Goal: Task Accomplishment & Management: Manage account settings

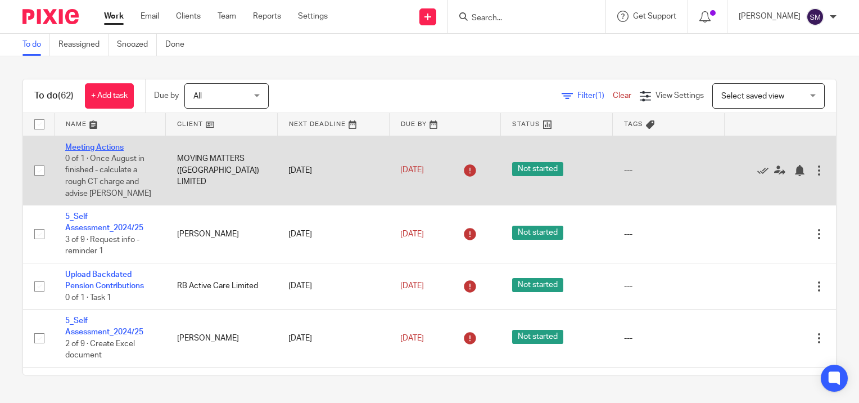
click at [90, 146] on link "Meeting Actions" at bounding box center [94, 147] width 58 height 8
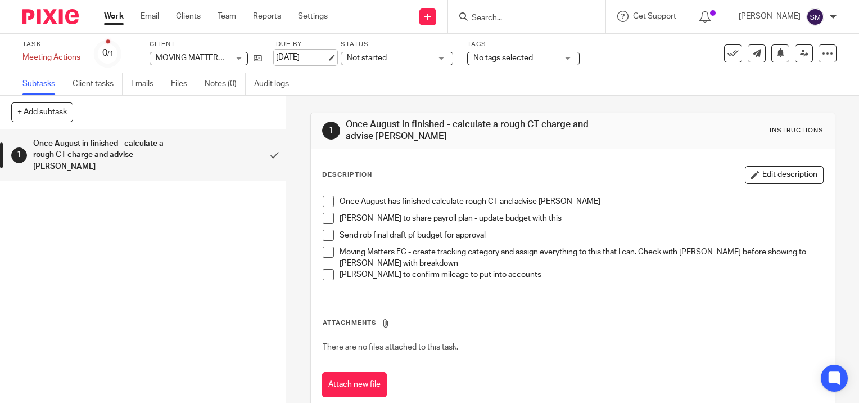
click at [326, 59] on link "[DATE]" at bounding box center [301, 58] width 51 height 12
click at [118, 16] on link "Work" at bounding box center [114, 16] width 20 height 11
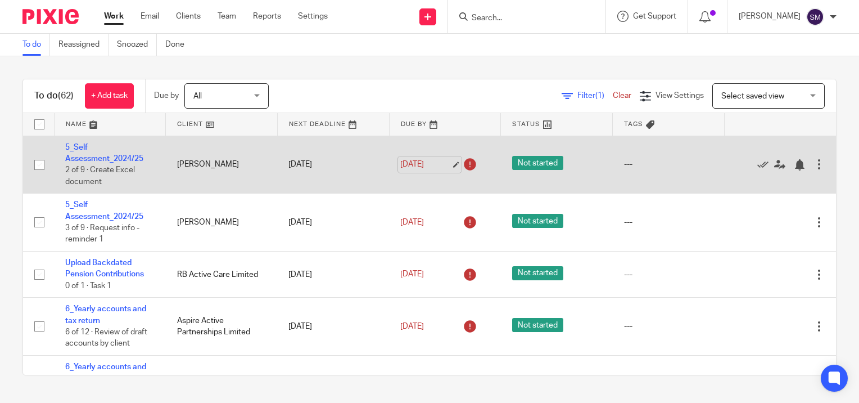
click at [443, 165] on link "10 Sep 2025" at bounding box center [425, 165] width 51 height 12
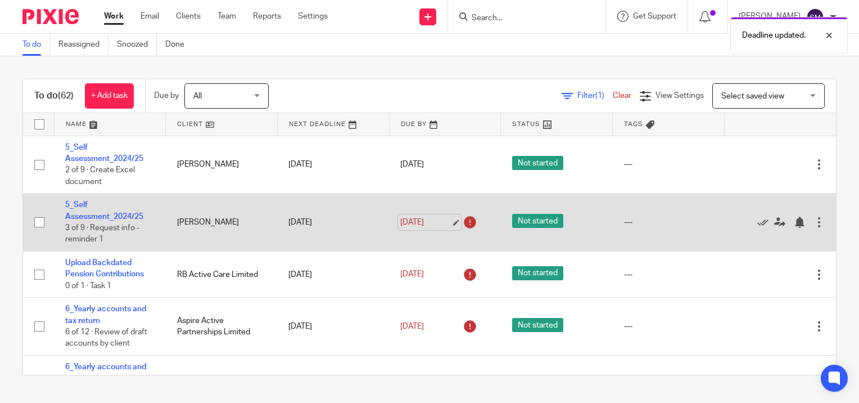
click at [441, 220] on link "10 Sep 2025" at bounding box center [425, 223] width 51 height 12
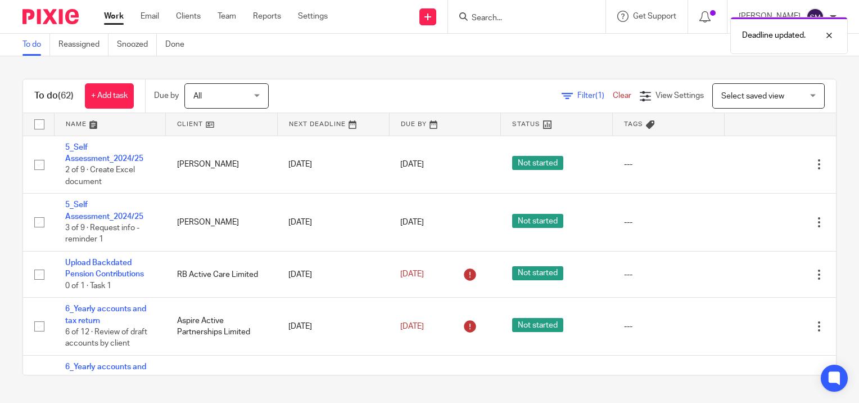
click at [117, 15] on link "Work" at bounding box center [114, 16] width 20 height 11
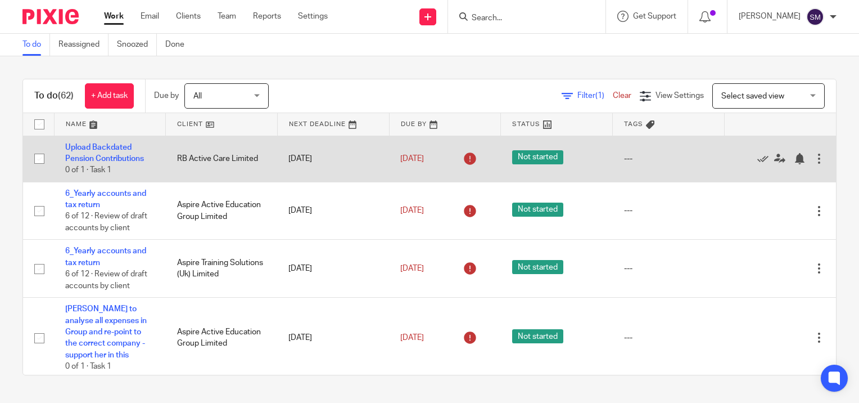
click at [93, 153] on td "Upload Backdated Pension Contributions 0 of 1 · Task 1" at bounding box center [110, 159] width 112 height 46
click at [94, 146] on link "Upload Backdated Pension Contributions" at bounding box center [104, 152] width 79 height 19
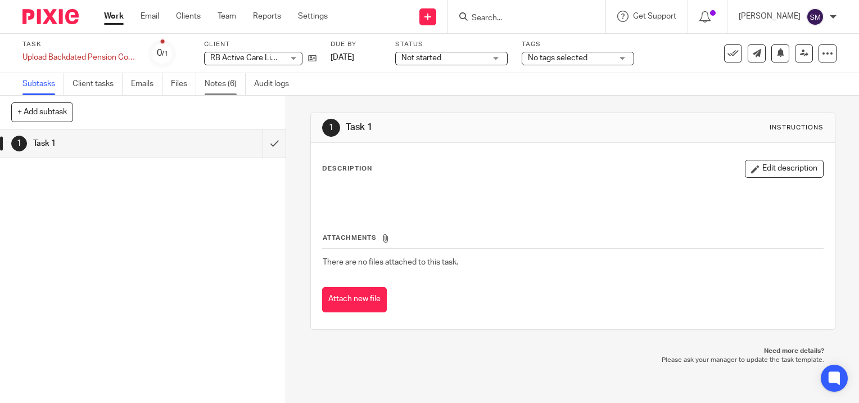
click at [217, 83] on link "Notes (6)" at bounding box center [225, 84] width 41 height 22
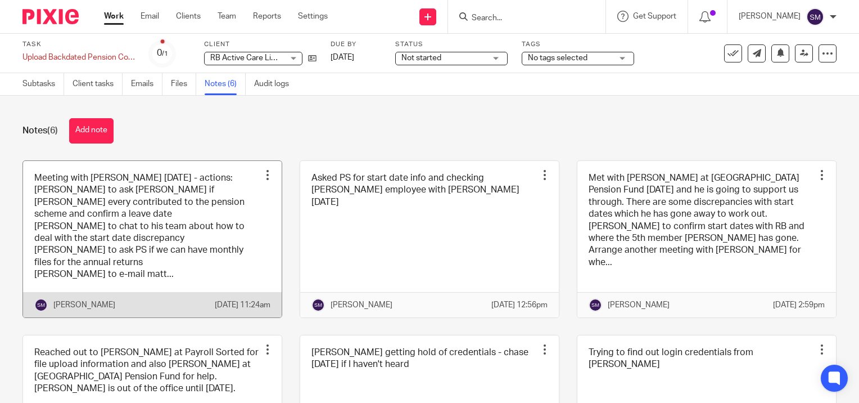
click at [129, 208] on link at bounding box center [152, 239] width 259 height 156
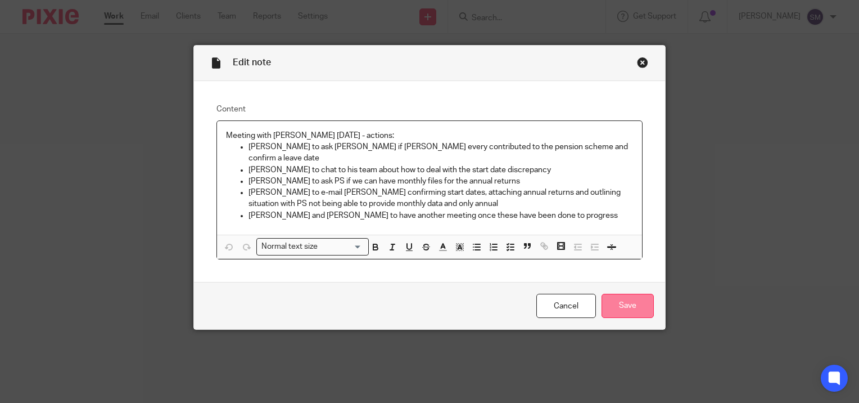
click at [636, 294] on input "Save" at bounding box center [628, 306] width 52 height 24
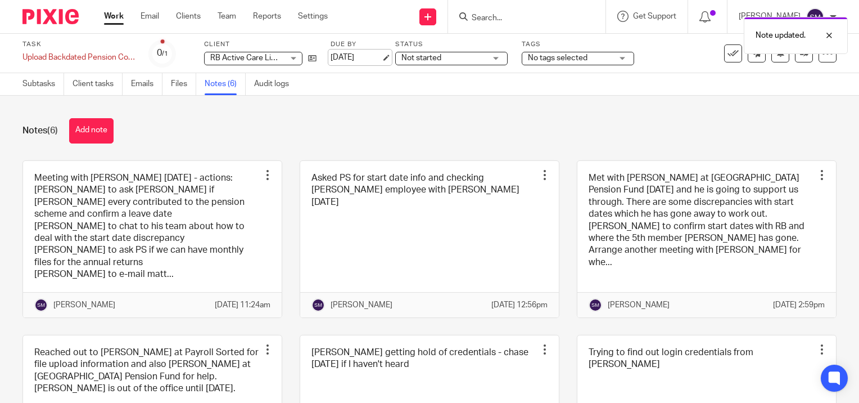
click at [381, 58] on link "[DATE]" at bounding box center [356, 58] width 51 height 12
click at [114, 19] on link "Work" at bounding box center [114, 16] width 20 height 11
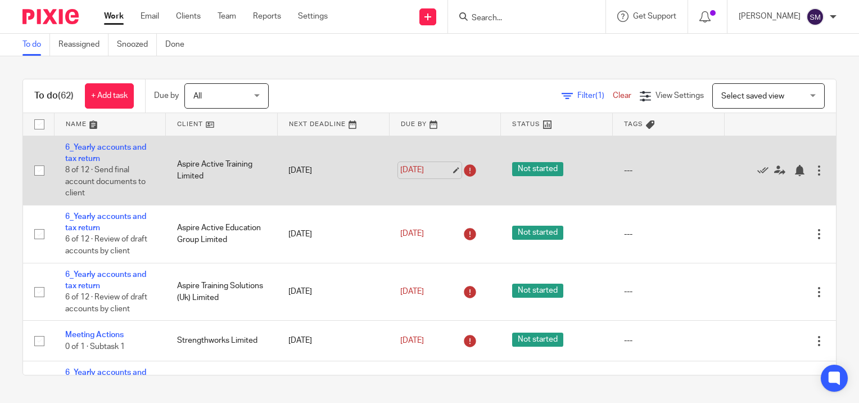
click at [448, 166] on link "[DATE]" at bounding box center [425, 170] width 51 height 12
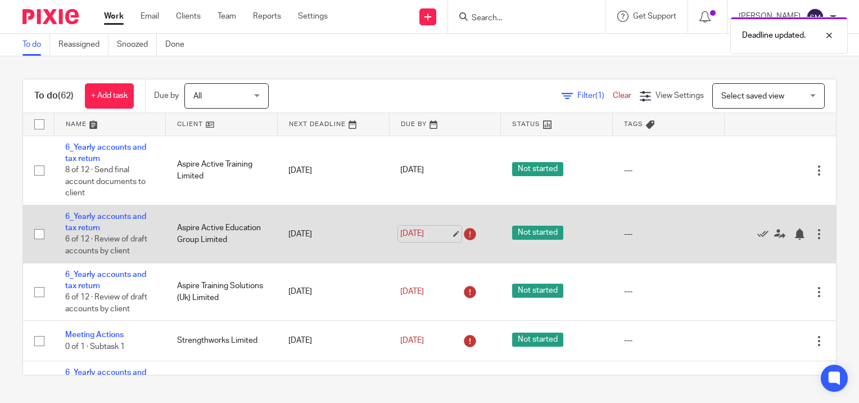
click at [446, 234] on link "[DATE]" at bounding box center [425, 234] width 51 height 12
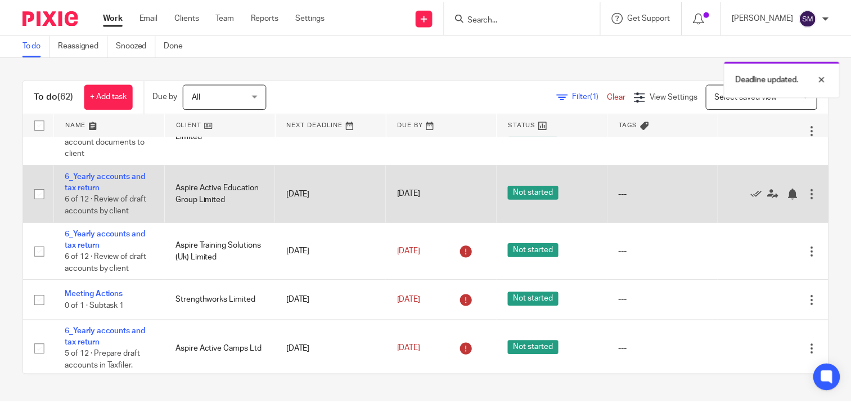
scroll to position [56, 0]
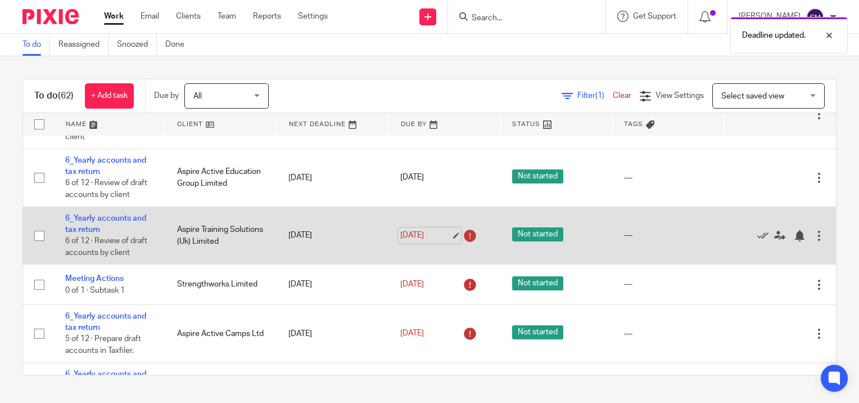
click at [444, 234] on link "[DATE]" at bounding box center [425, 235] width 51 height 12
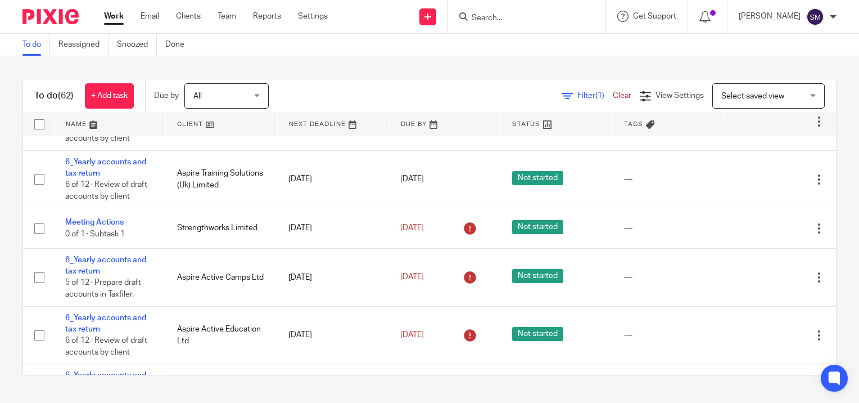
click at [111, 16] on link "Work" at bounding box center [114, 16] width 20 height 11
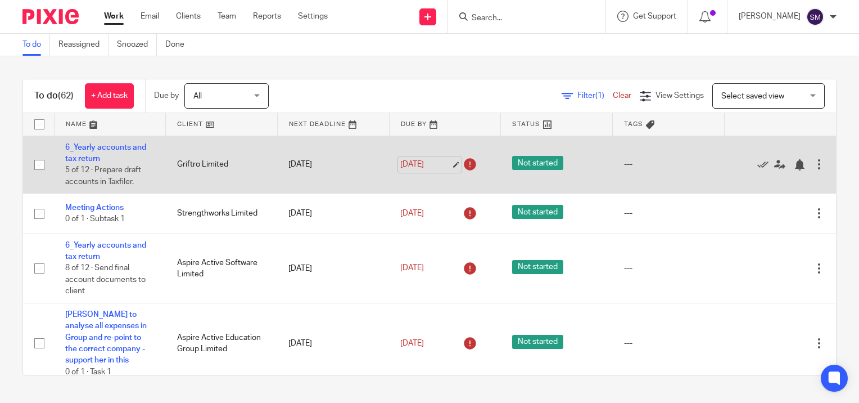
click at [443, 161] on link "[DATE]" at bounding box center [425, 165] width 51 height 12
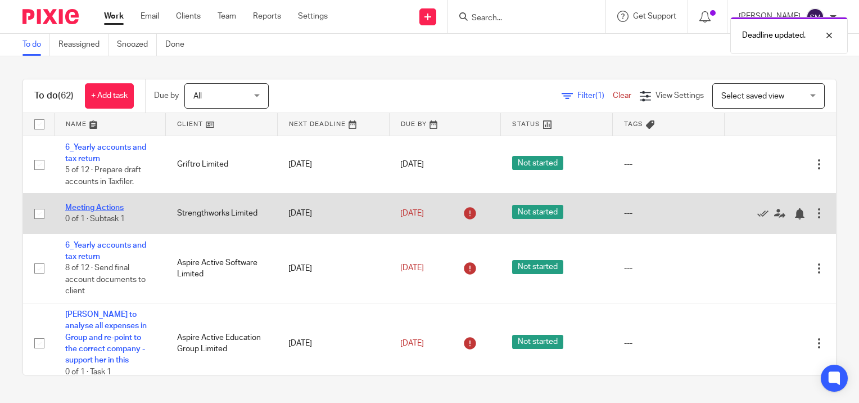
click at [81, 209] on link "Meeting Actions" at bounding box center [94, 208] width 58 height 8
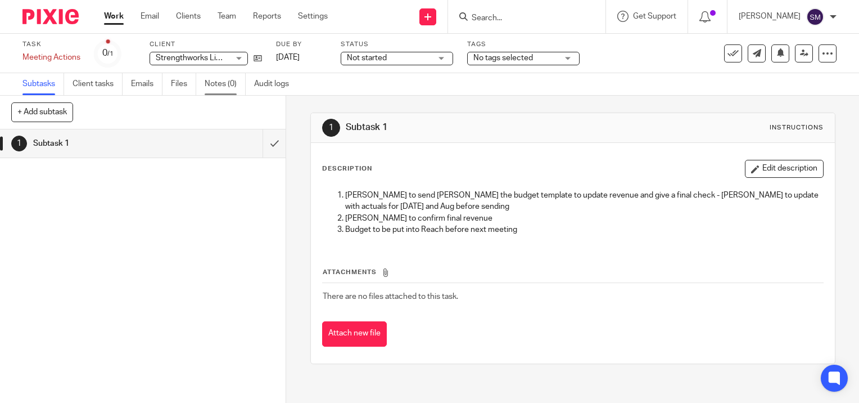
click at [220, 83] on link "Notes (0)" at bounding box center [225, 84] width 41 height 22
click at [44, 117] on button "+ Add subtask" at bounding box center [42, 111] width 62 height 19
click at [226, 82] on link "Notes (0)" at bounding box center [225, 84] width 41 height 22
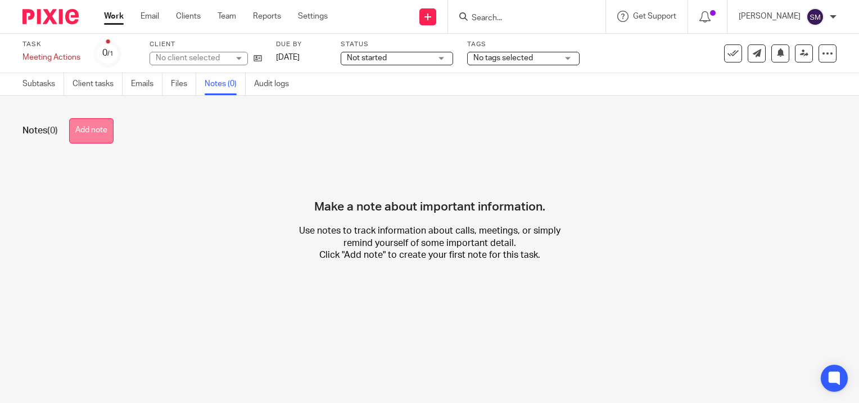
click at [96, 136] on button "Add note" at bounding box center [91, 130] width 44 height 25
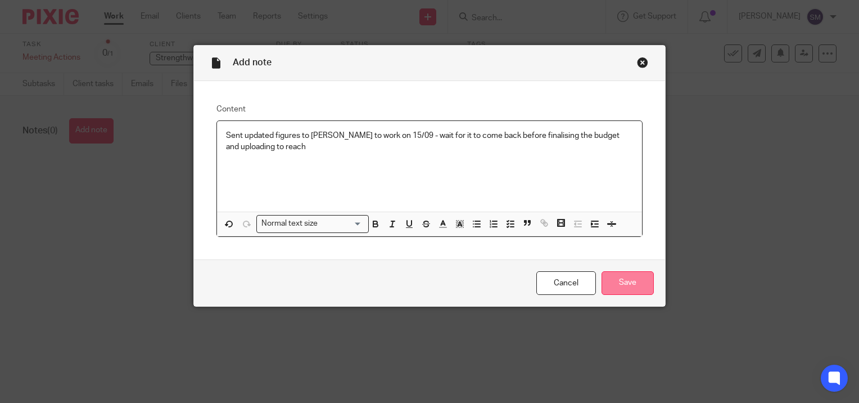
click at [619, 278] on input "Save" at bounding box center [628, 283] width 52 height 24
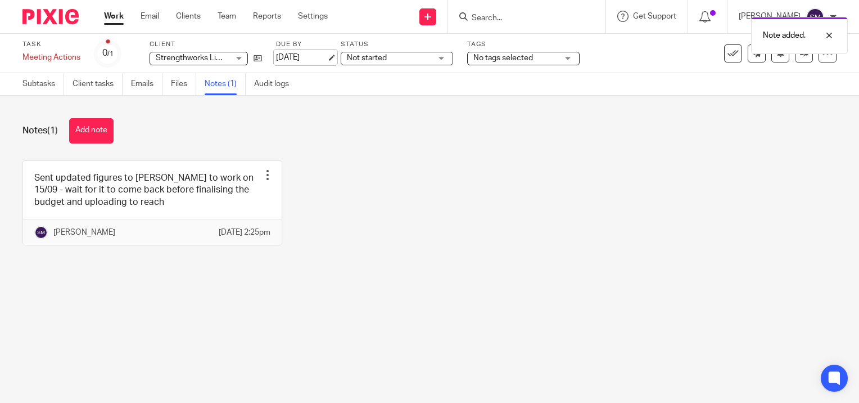
click at [327, 57] on link "[DATE]" at bounding box center [301, 58] width 51 height 12
click at [115, 15] on link "Work" at bounding box center [114, 16] width 20 height 11
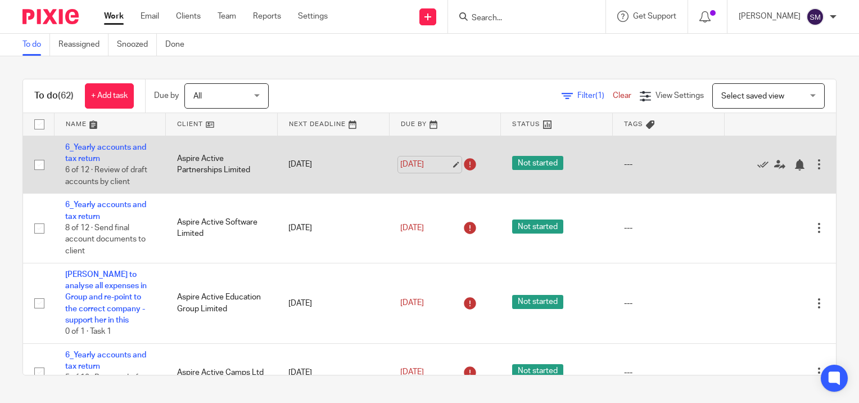
click at [441, 160] on link "[DATE]" at bounding box center [425, 165] width 51 height 12
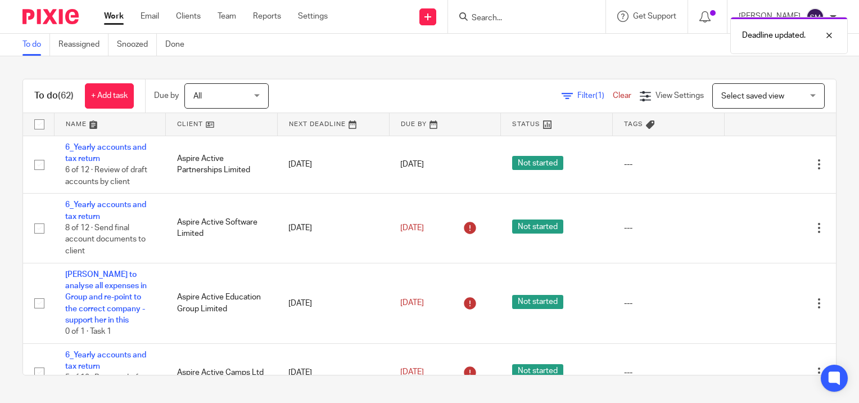
click at [117, 16] on link "Work" at bounding box center [114, 16] width 20 height 11
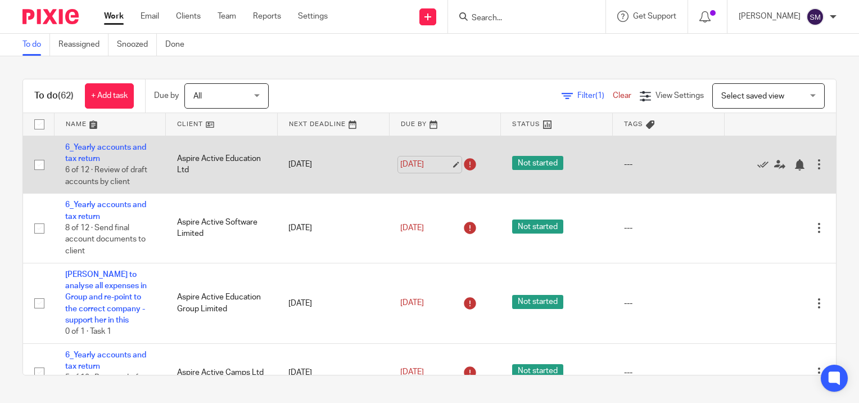
click at [441, 166] on link "[DATE]" at bounding box center [425, 165] width 51 height 12
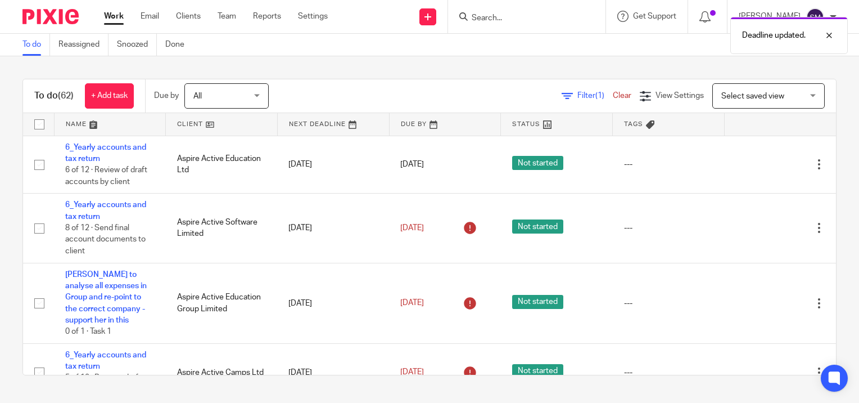
click at [113, 18] on link "Work" at bounding box center [114, 16] width 20 height 11
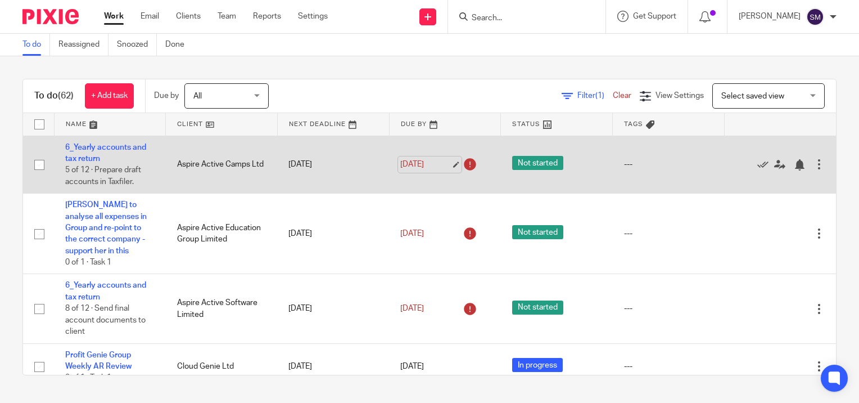
click at [446, 164] on link "[DATE]" at bounding box center [425, 165] width 51 height 12
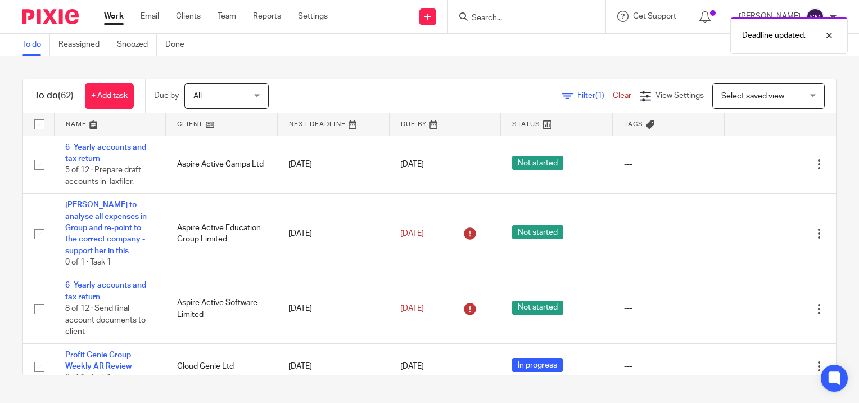
click at [111, 15] on link "Work" at bounding box center [114, 16] width 20 height 11
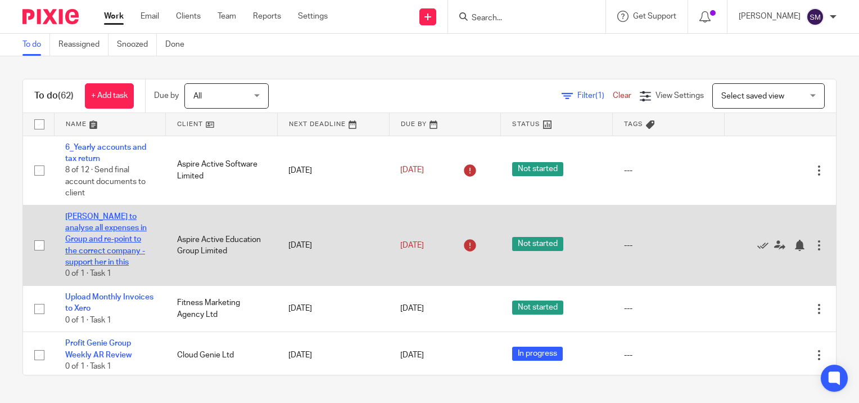
click at [115, 236] on link "[PERSON_NAME] to analyse all expenses in Group and re-point to the correct comp…" at bounding box center [106, 239] width 82 height 53
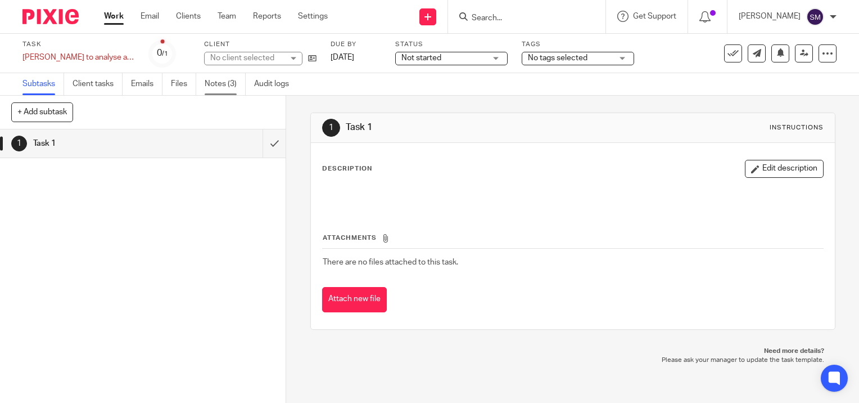
click at [223, 83] on link "Notes (3)" at bounding box center [225, 84] width 41 height 22
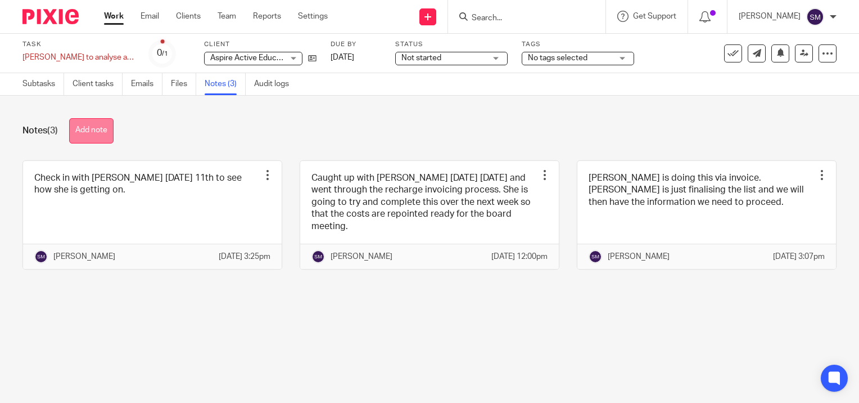
click at [101, 127] on button "Add note" at bounding box center [91, 130] width 44 height 25
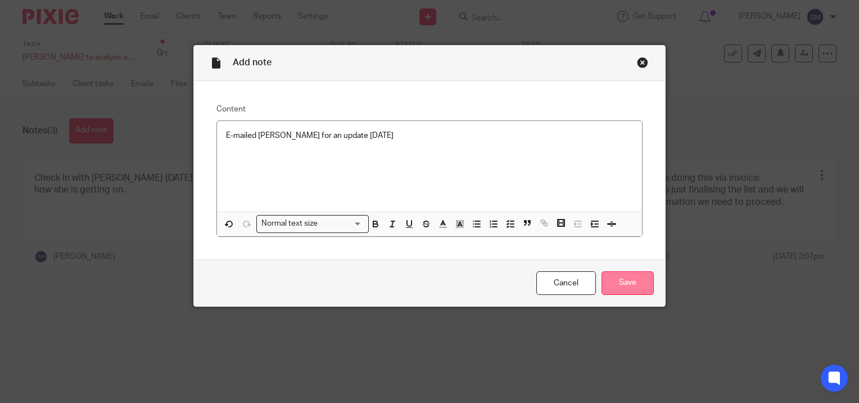
click at [632, 284] on input "Save" at bounding box center [628, 283] width 52 height 24
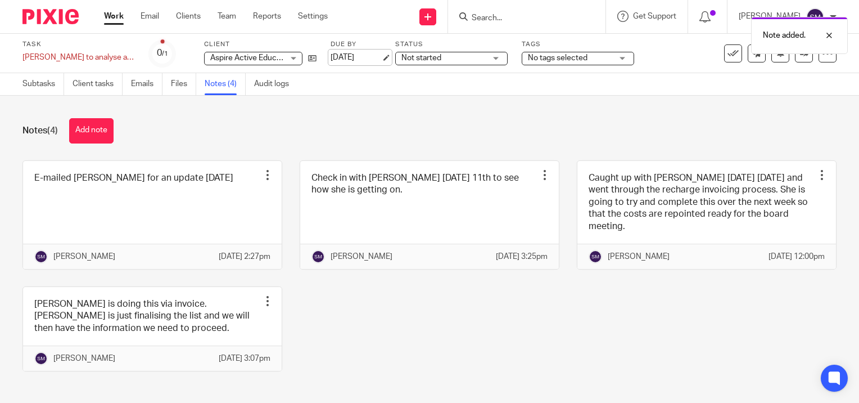
click at [381, 56] on link "[DATE]" at bounding box center [356, 58] width 51 height 12
click at [119, 17] on link "Work" at bounding box center [114, 16] width 20 height 11
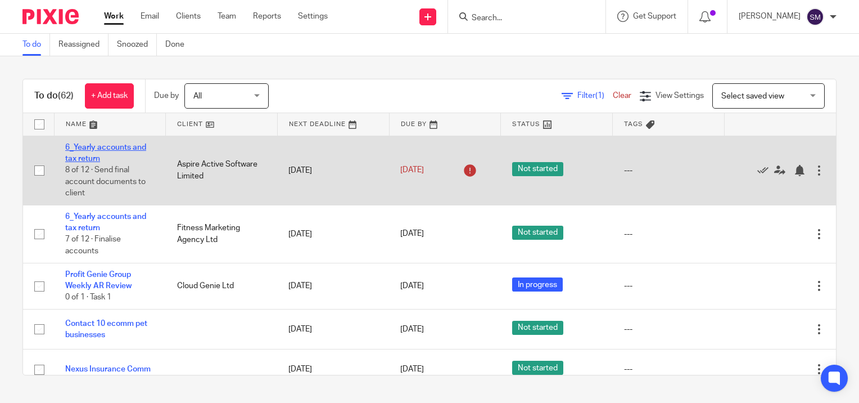
click at [81, 148] on link "6_Yearly accounts and tax return" at bounding box center [105, 152] width 81 height 19
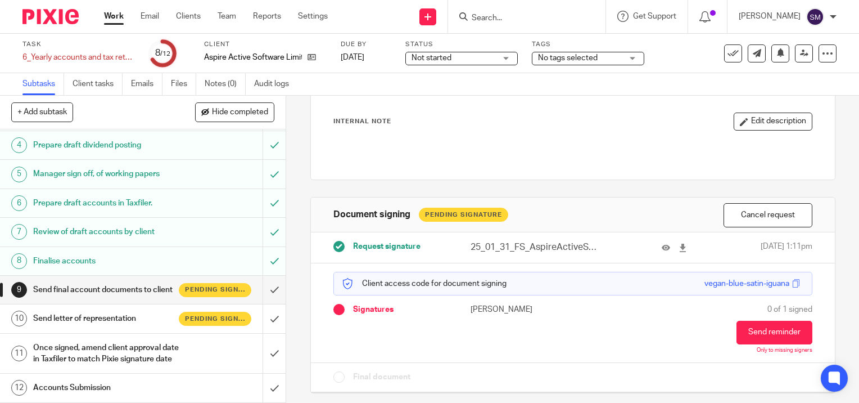
scroll to position [106, 0]
click at [127, 281] on h1 "Send final account documents to client" at bounding box center [106, 289] width 146 height 17
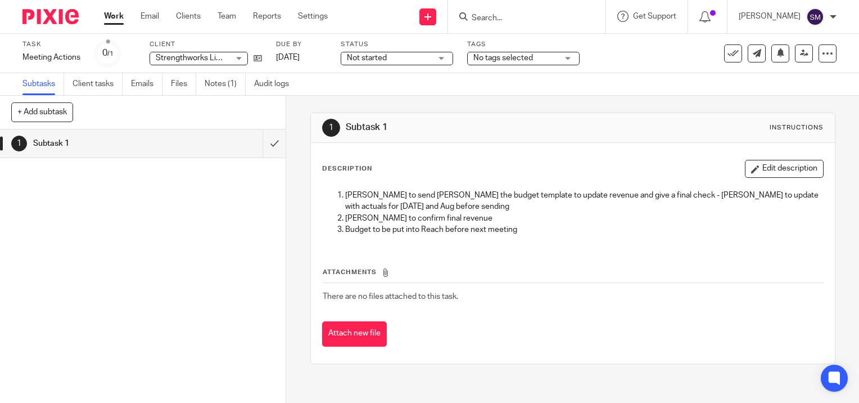
click at [117, 17] on link "Work" at bounding box center [114, 16] width 20 height 11
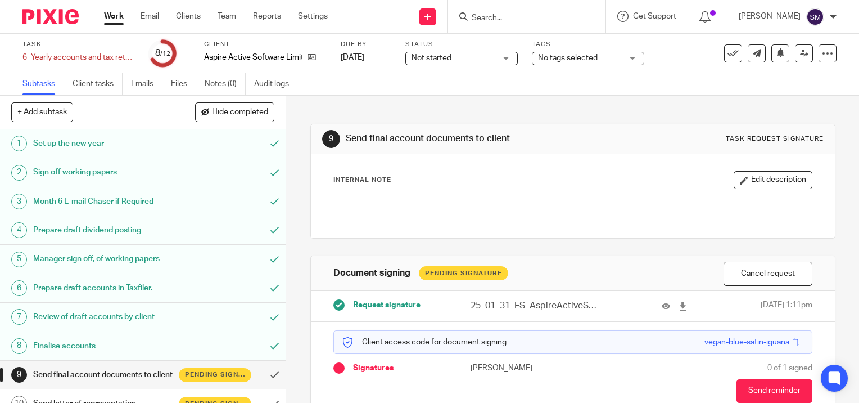
scroll to position [106, 0]
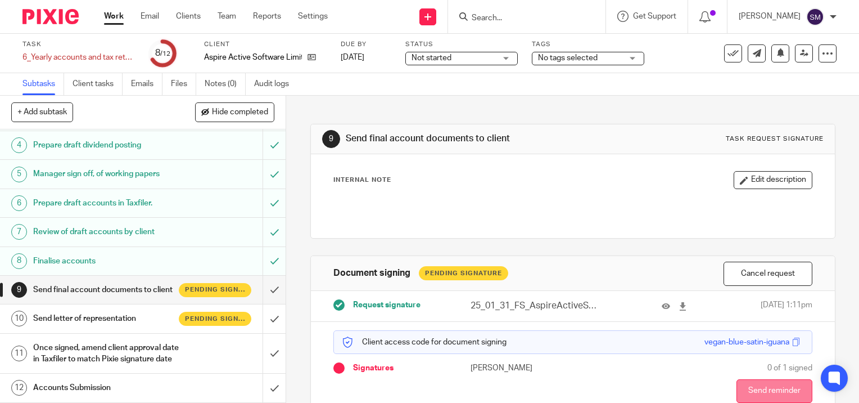
click at [749, 388] on button "Send reminder" at bounding box center [775, 391] width 76 height 24
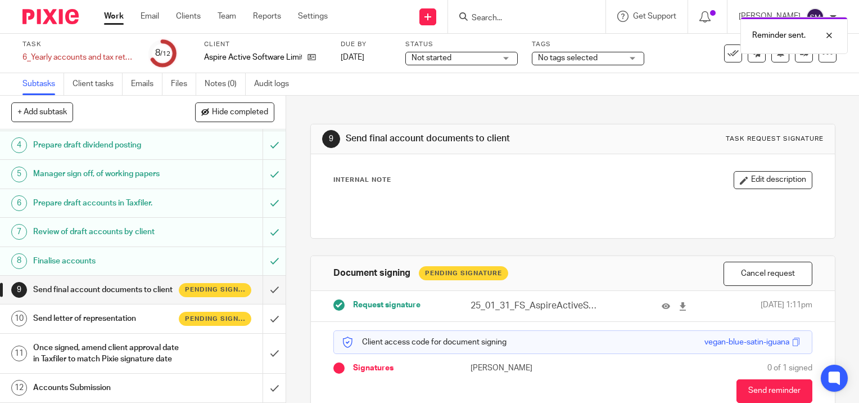
click at [97, 310] on h1 "Send letter of representation" at bounding box center [106, 318] width 146 height 17
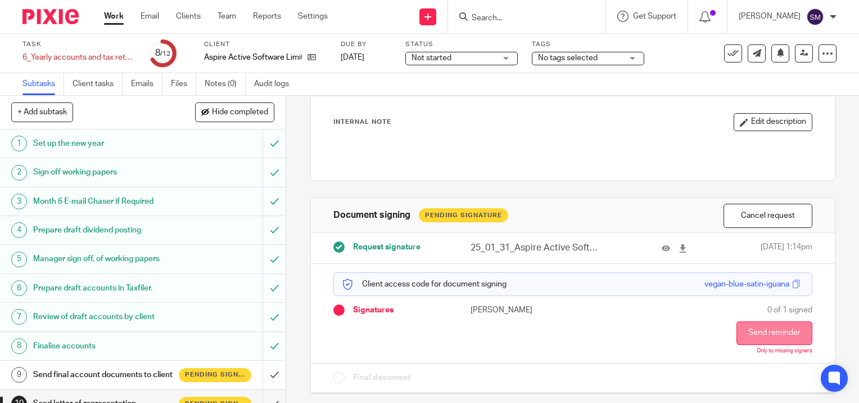
scroll to position [58, 0]
click at [754, 333] on button "Send reminder" at bounding box center [775, 333] width 76 height 24
click at [114, 16] on link "Work" at bounding box center [114, 16] width 20 height 11
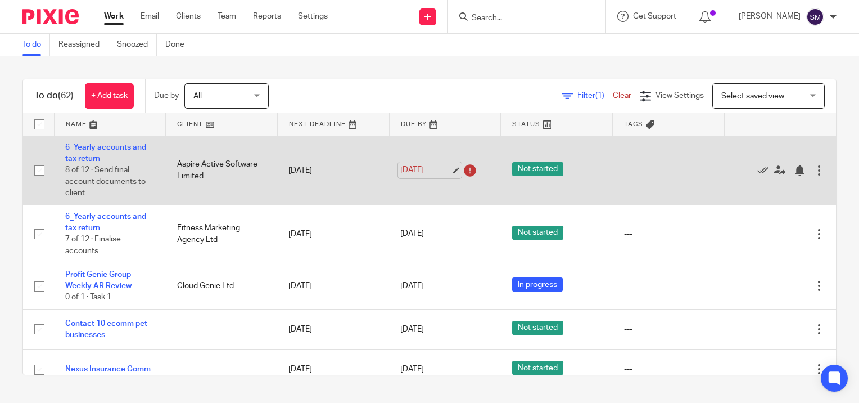
click at [444, 169] on link "[DATE]" at bounding box center [425, 170] width 51 height 12
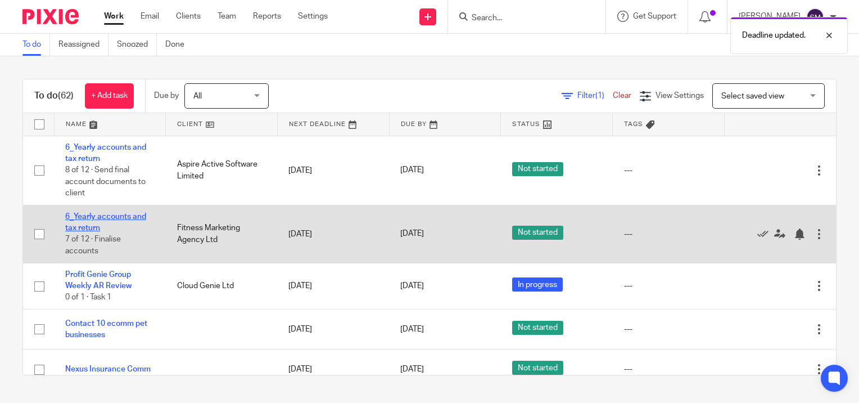
click at [93, 215] on link "6_Yearly accounts and tax return" at bounding box center [105, 222] width 81 height 19
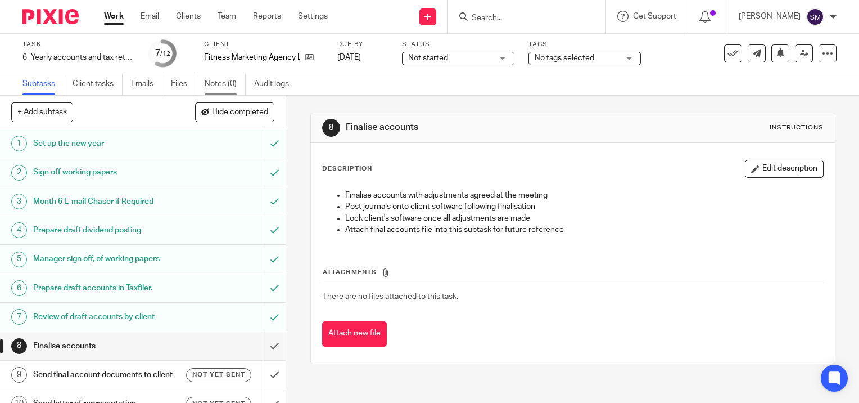
click at [231, 80] on link "Notes (0)" at bounding box center [225, 84] width 41 height 22
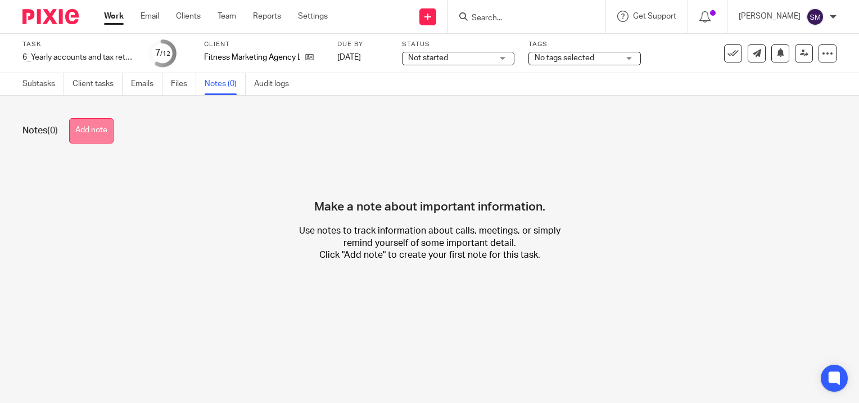
click at [93, 127] on button "Add note" at bounding box center [91, 130] width 44 height 25
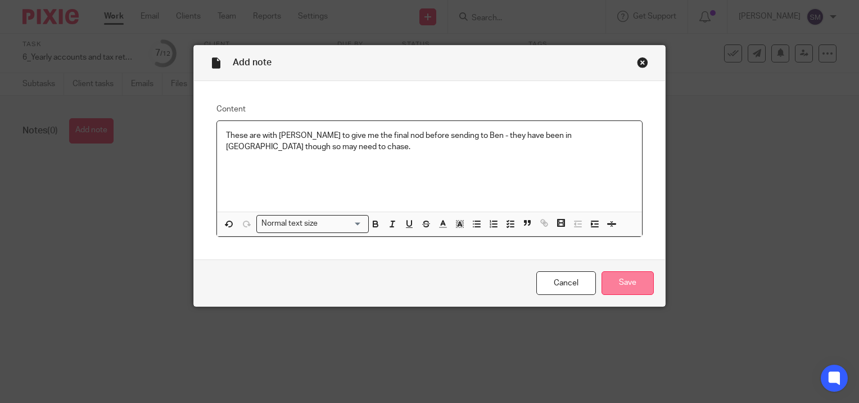
click at [617, 286] on input "Save" at bounding box center [628, 283] width 52 height 24
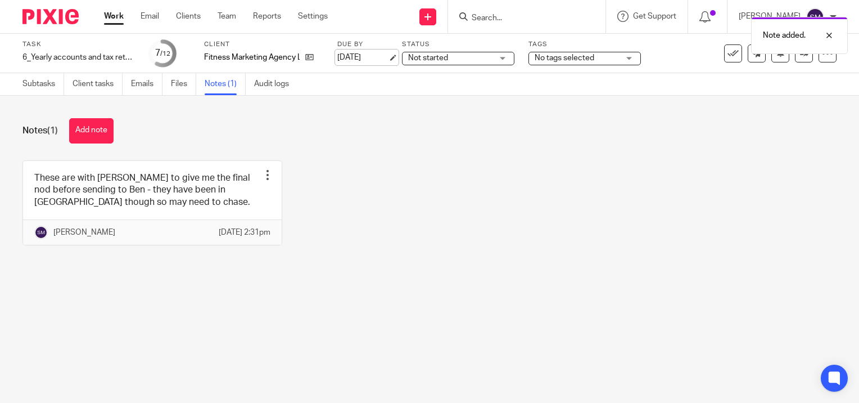
click at [388, 55] on link "[DATE]" at bounding box center [362, 58] width 51 height 12
click at [113, 16] on link "Work" at bounding box center [114, 16] width 20 height 11
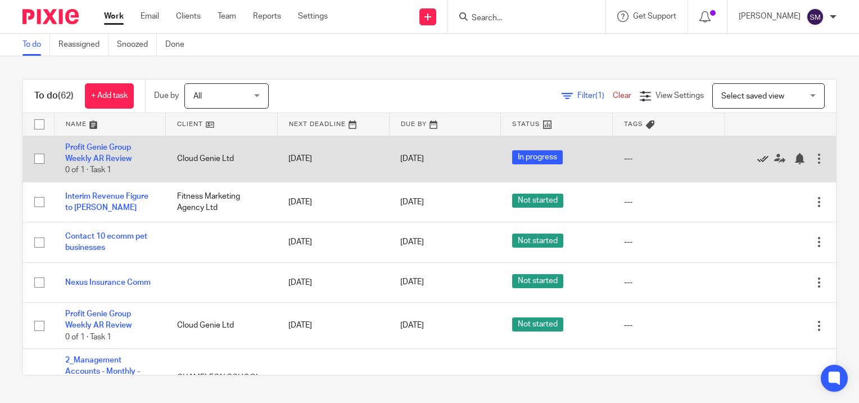
click at [758, 157] on icon at bounding box center [763, 158] width 11 height 11
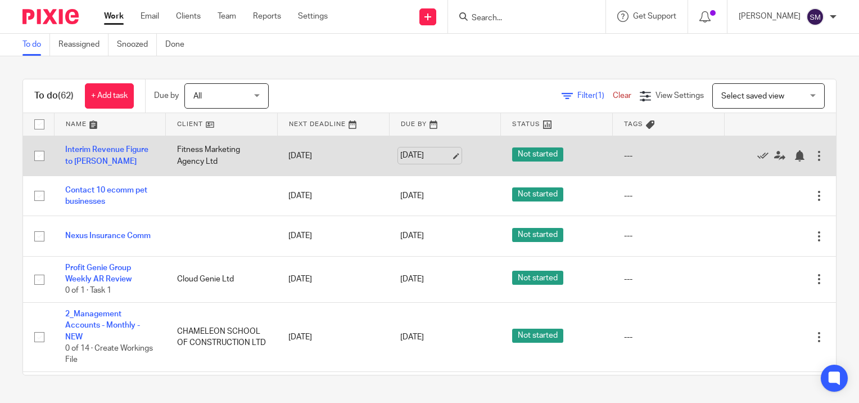
click at [444, 154] on link "[DATE]" at bounding box center [425, 156] width 51 height 12
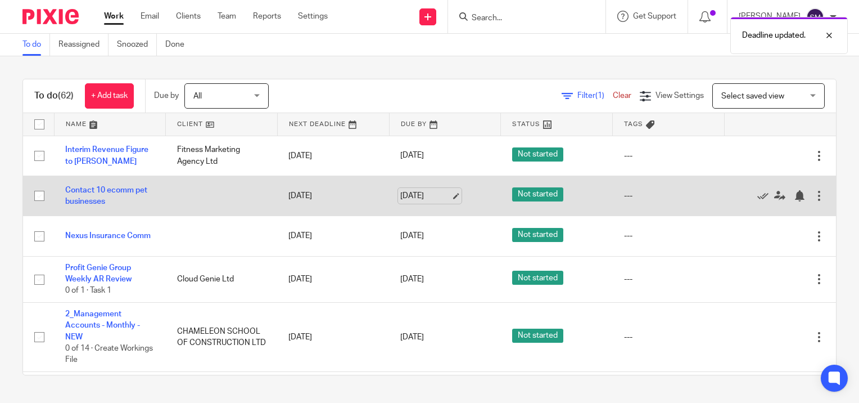
click at [443, 192] on link "[DATE]" at bounding box center [425, 196] width 51 height 12
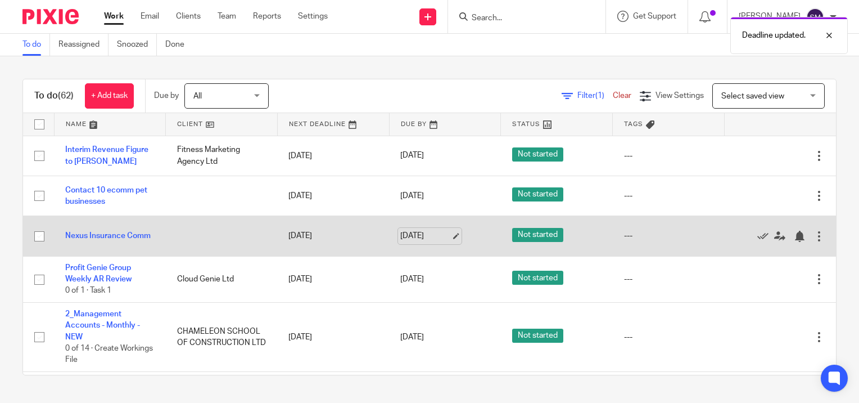
click at [446, 235] on link "[DATE]" at bounding box center [425, 236] width 51 height 12
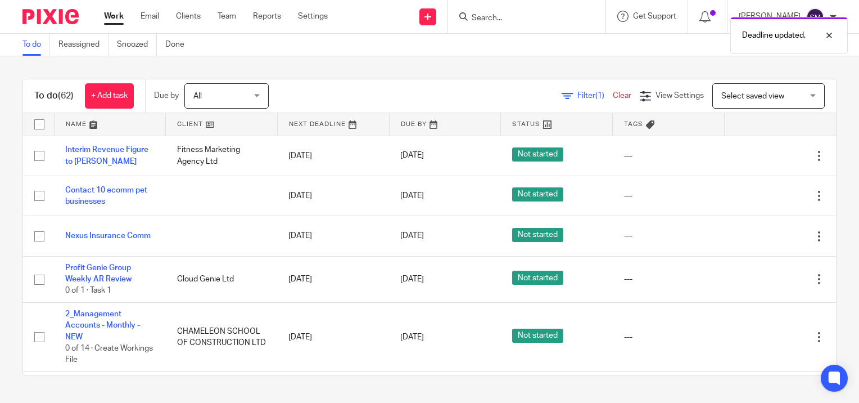
click at [116, 18] on link "Work" at bounding box center [114, 16] width 20 height 11
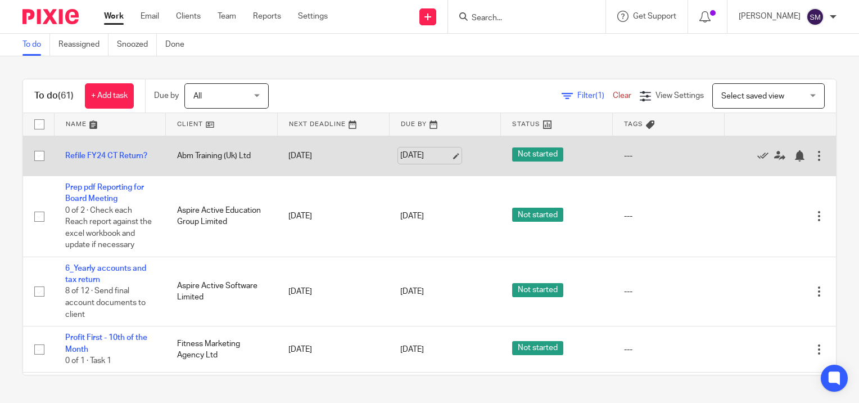
click at [445, 154] on link "[DATE]" at bounding box center [425, 156] width 51 height 12
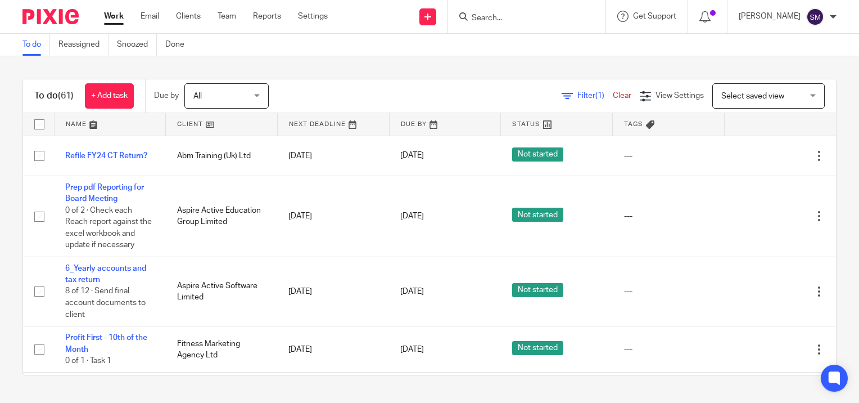
drag, startPoint x: 468, startPoint y: 319, endPoint x: 254, endPoint y: 205, distance: 242.8
click at [116, 18] on link "Work" at bounding box center [114, 16] width 20 height 11
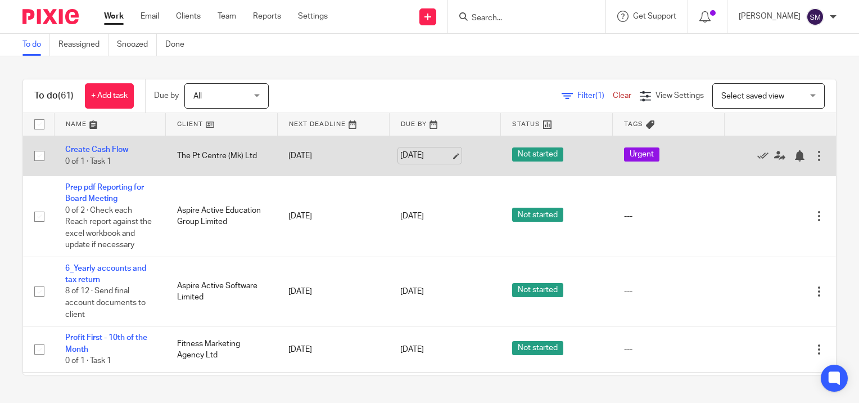
click at [446, 154] on link "[DATE]" at bounding box center [425, 156] width 51 height 12
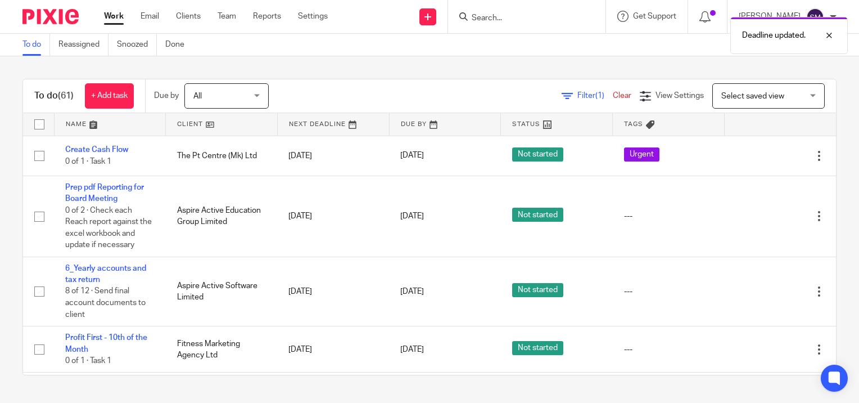
click at [119, 18] on link "Work" at bounding box center [114, 16] width 20 height 11
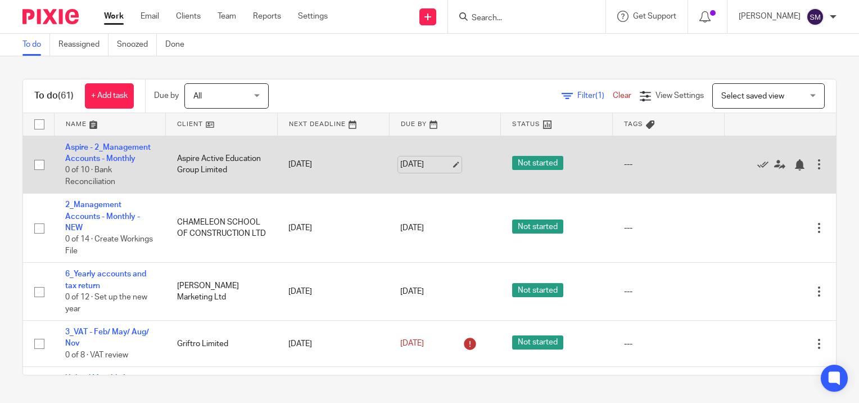
click at [443, 169] on link "[DATE]" at bounding box center [425, 165] width 51 height 12
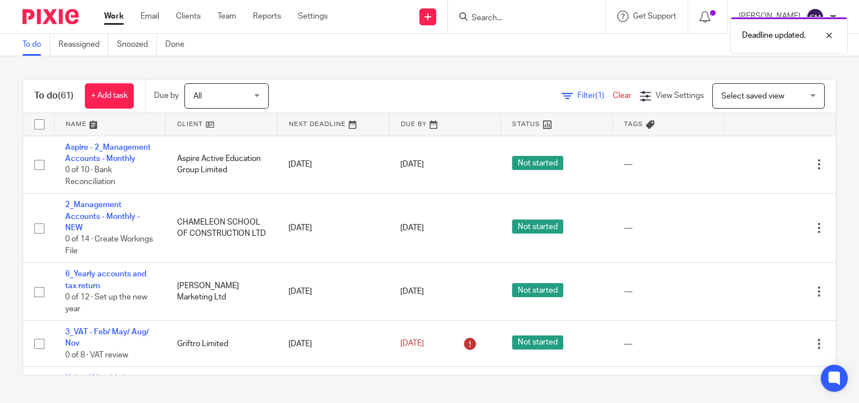
click at [110, 17] on link "Work" at bounding box center [114, 16] width 20 height 11
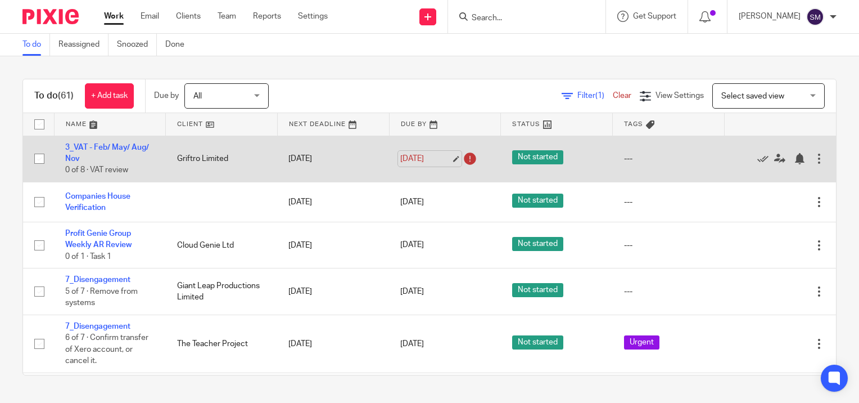
click at [443, 156] on link "[DATE]" at bounding box center [425, 159] width 51 height 12
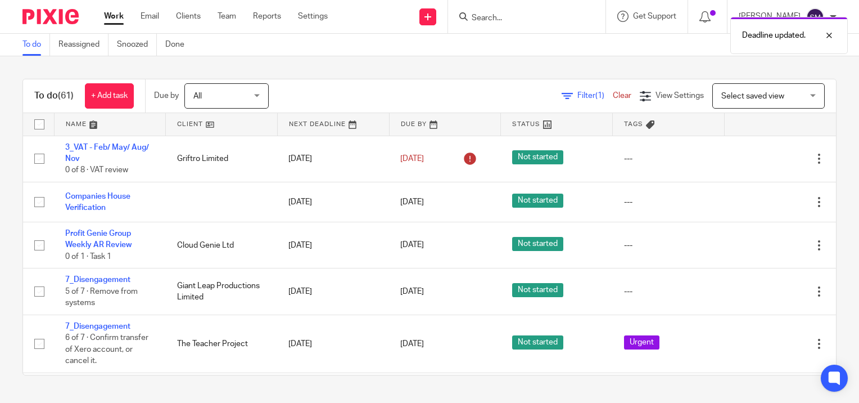
click at [114, 15] on link "Work" at bounding box center [114, 16] width 20 height 11
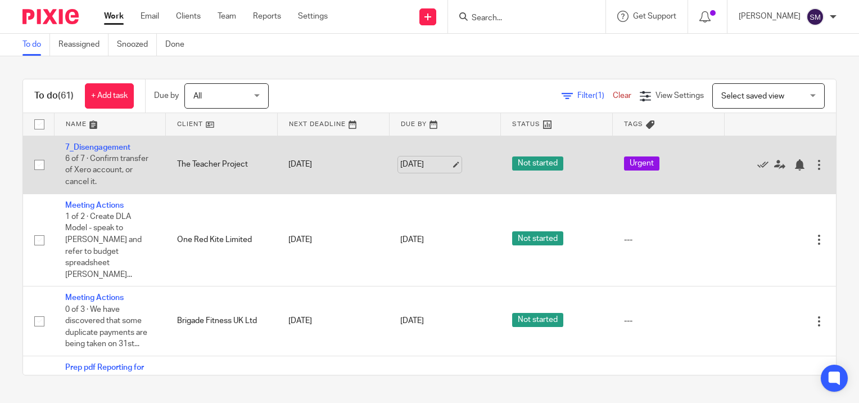
click at [444, 164] on link "[DATE]" at bounding box center [425, 165] width 51 height 12
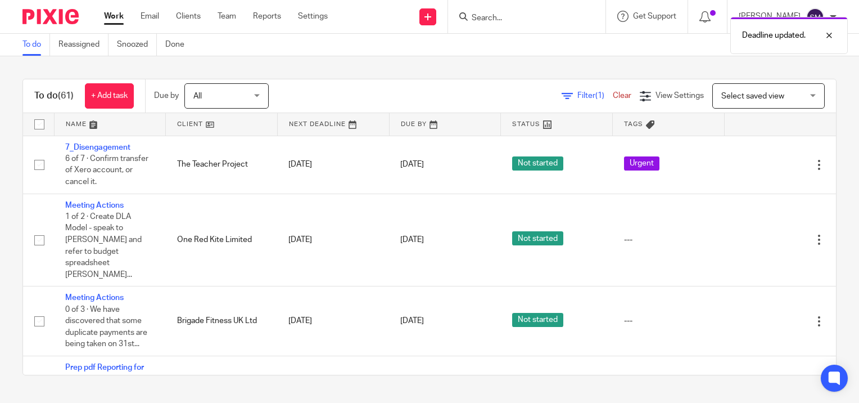
click at [115, 17] on link "Work" at bounding box center [114, 16] width 20 height 11
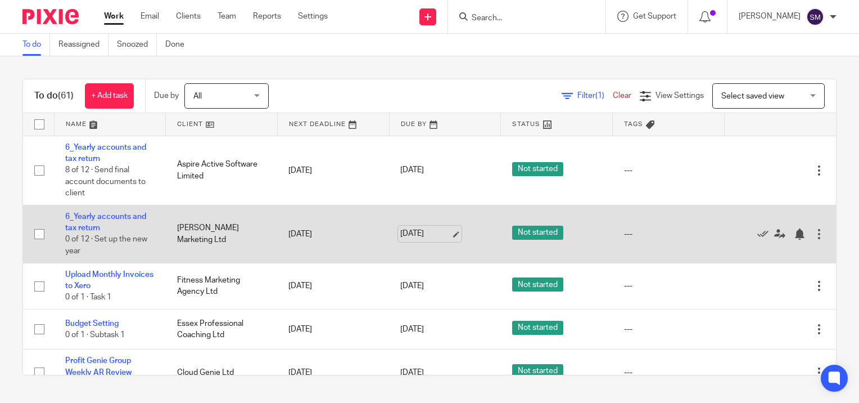
click at [445, 233] on link "[DATE]" at bounding box center [425, 234] width 51 height 12
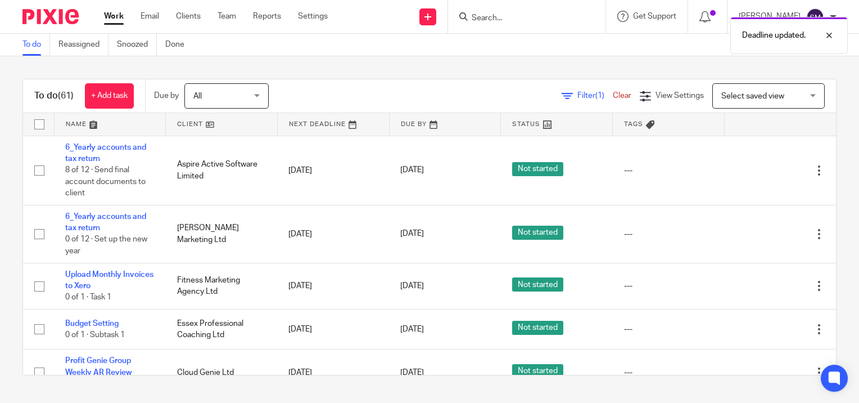
click at [115, 13] on link "Work" at bounding box center [114, 16] width 20 height 11
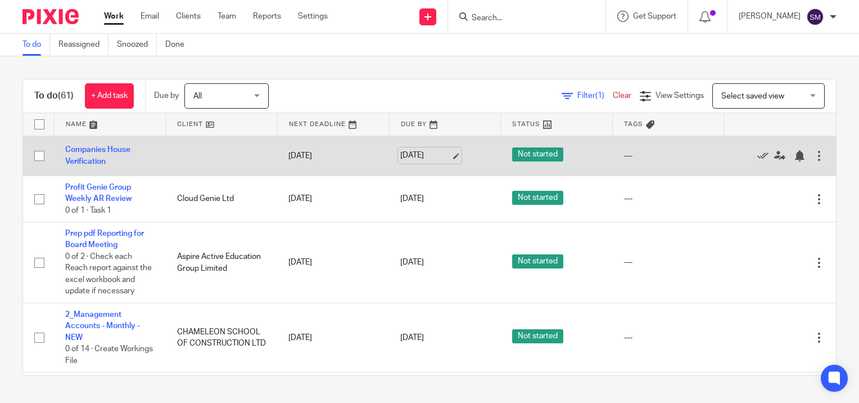
click at [445, 154] on link "[DATE]" at bounding box center [425, 156] width 51 height 12
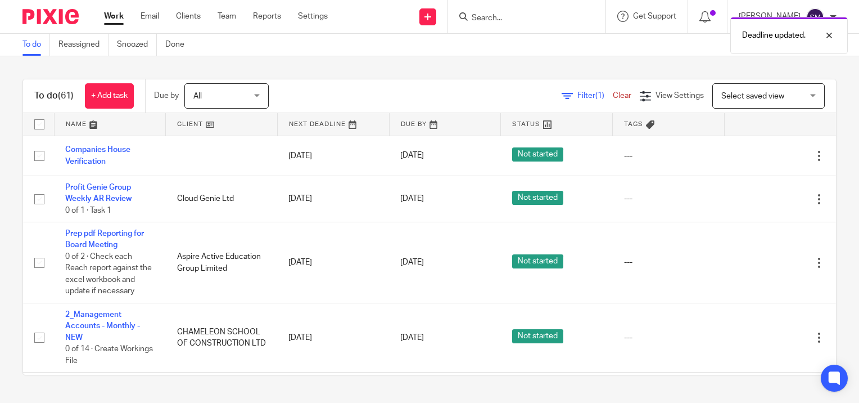
click at [119, 17] on link "Work" at bounding box center [114, 16] width 20 height 11
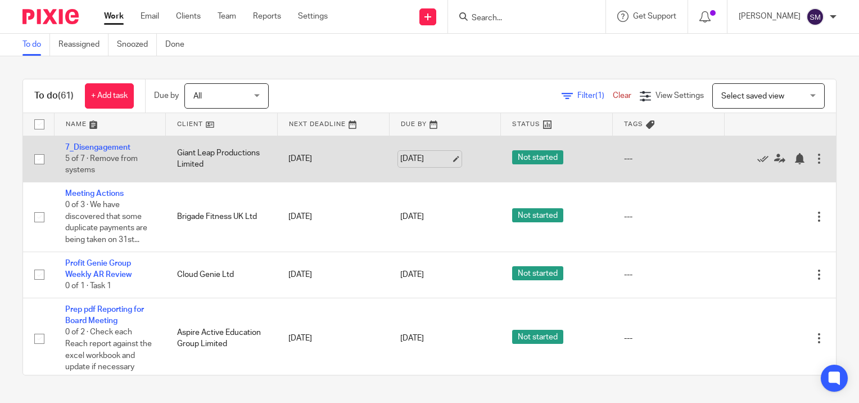
click at [441, 155] on link "[DATE]" at bounding box center [425, 159] width 51 height 12
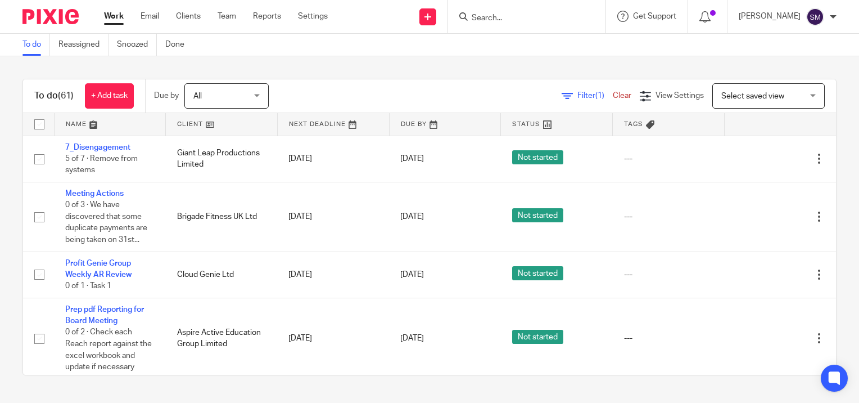
click at [117, 16] on link "Work" at bounding box center [114, 16] width 20 height 11
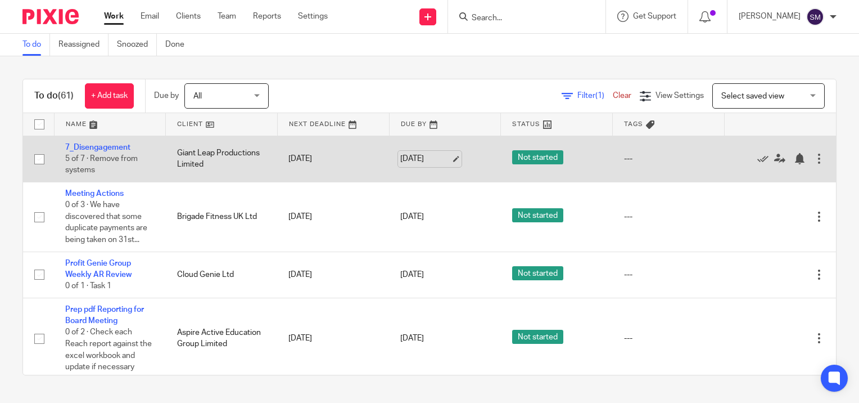
click at [446, 157] on link "[DATE]" at bounding box center [425, 159] width 51 height 12
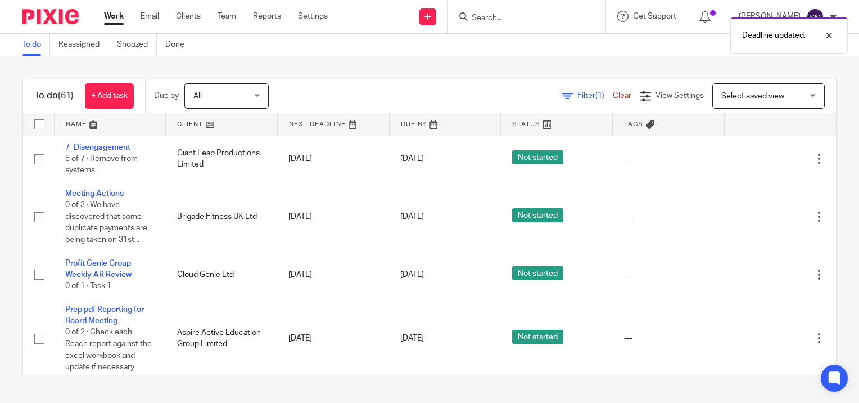
click at [109, 13] on link "Work" at bounding box center [114, 16] width 20 height 11
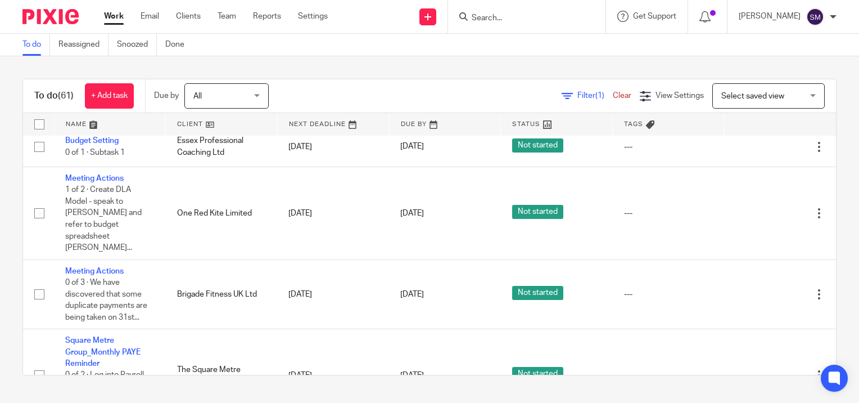
scroll to position [394, 0]
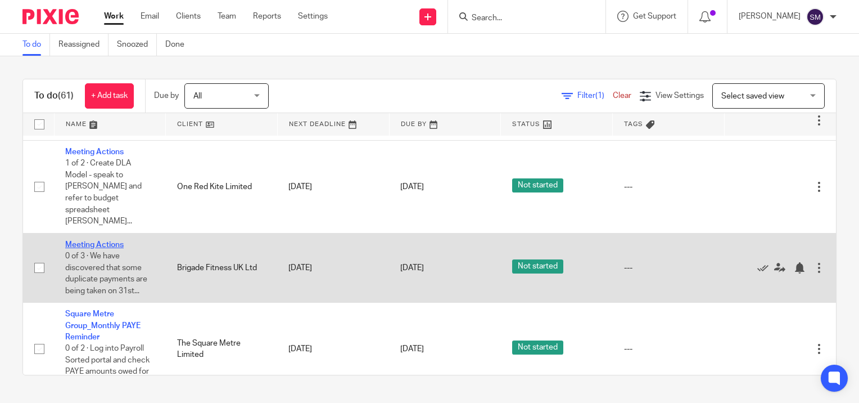
click at [103, 241] on link "Meeting Actions" at bounding box center [94, 245] width 58 height 8
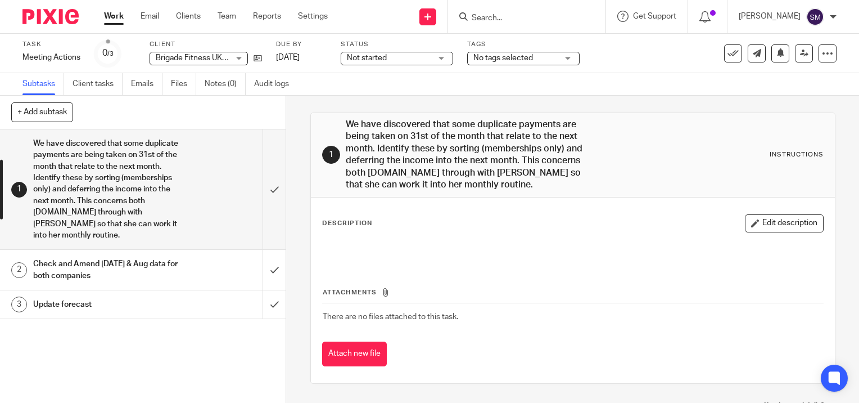
click at [118, 16] on link "Work" at bounding box center [114, 16] width 20 height 11
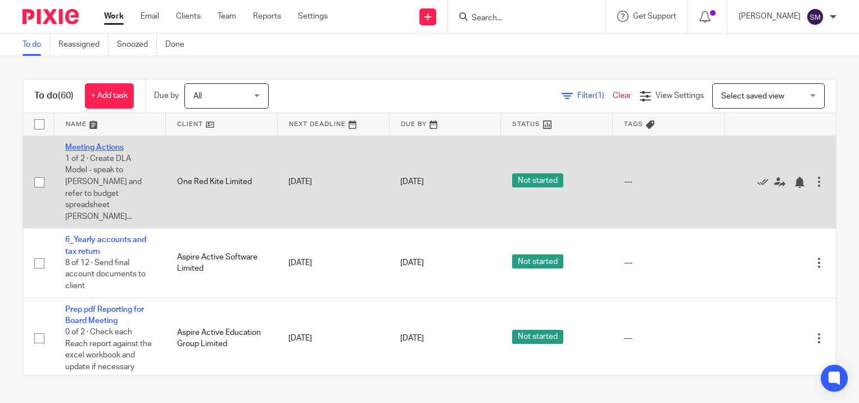
click at [101, 146] on link "Meeting Actions" at bounding box center [94, 147] width 58 height 8
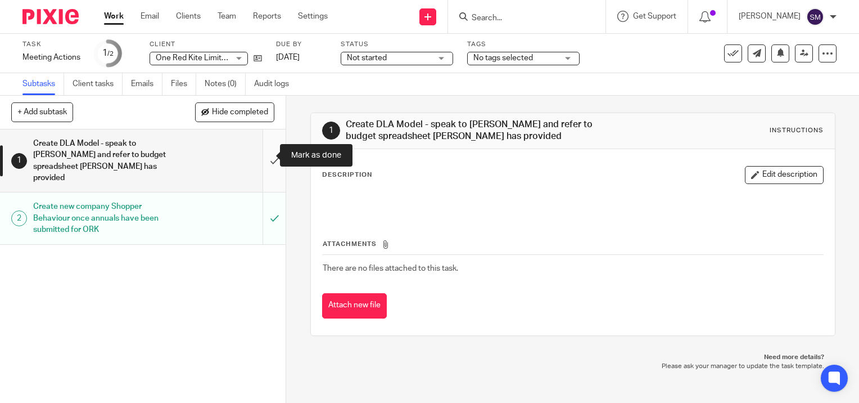
click at [262, 155] on input "submit" at bounding box center [143, 160] width 286 height 62
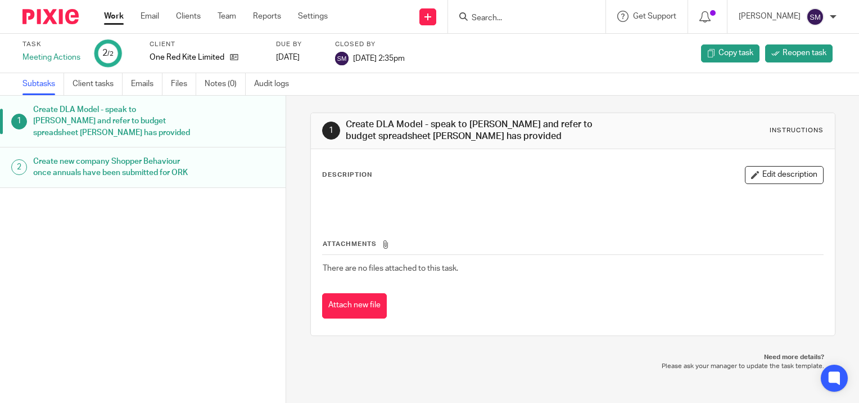
click at [118, 16] on link "Work" at bounding box center [114, 16] width 20 height 11
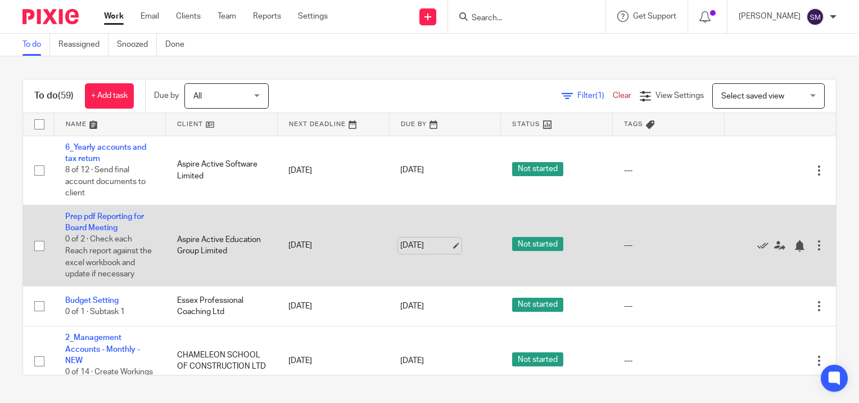
click at [444, 243] on link "[DATE]" at bounding box center [425, 246] width 51 height 12
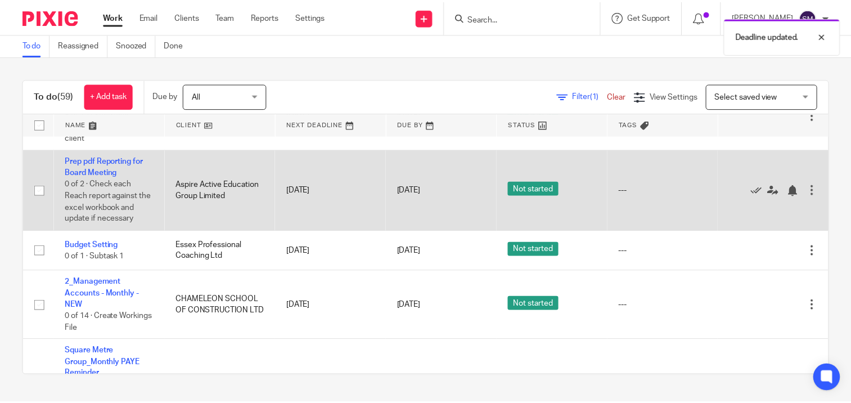
scroll to position [56, 0]
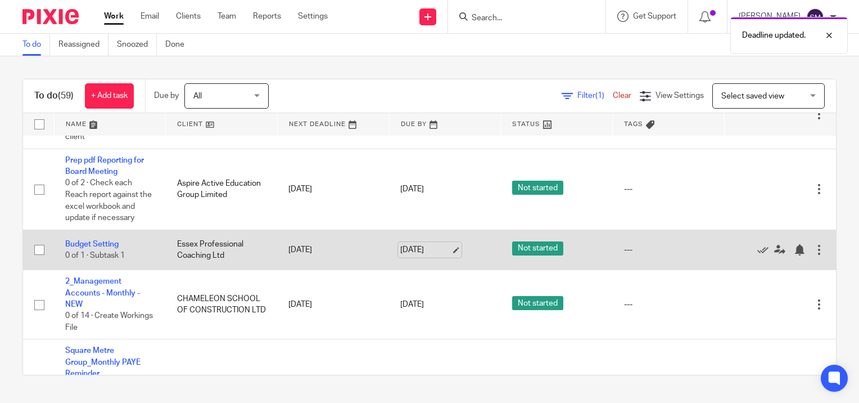
click at [446, 252] on link "[DATE]" at bounding box center [425, 250] width 51 height 12
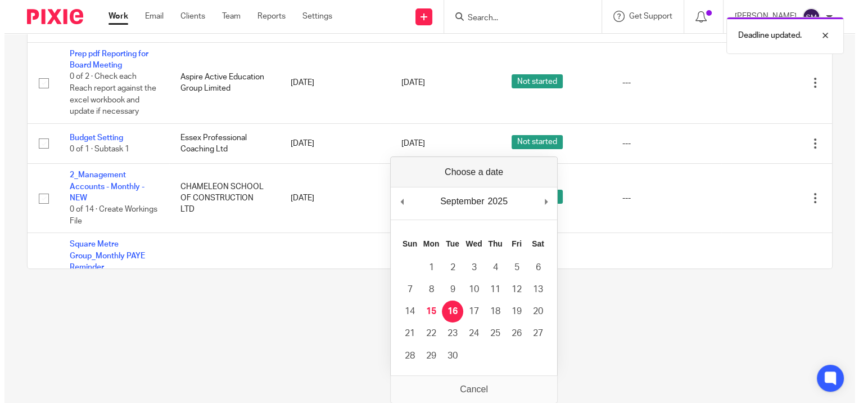
scroll to position [0, 0]
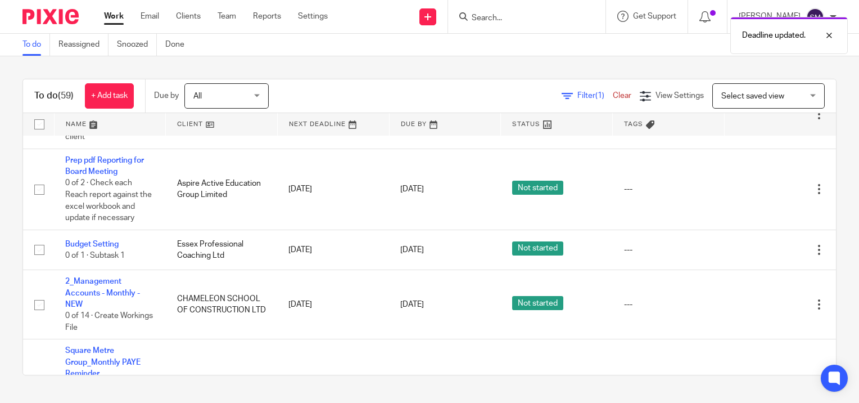
click at [112, 15] on link "Work" at bounding box center [114, 16] width 20 height 11
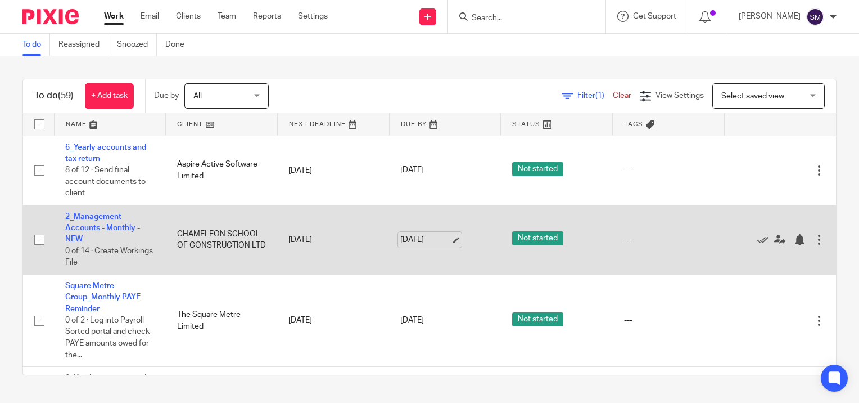
click at [445, 238] on link "[DATE]" at bounding box center [425, 240] width 51 height 12
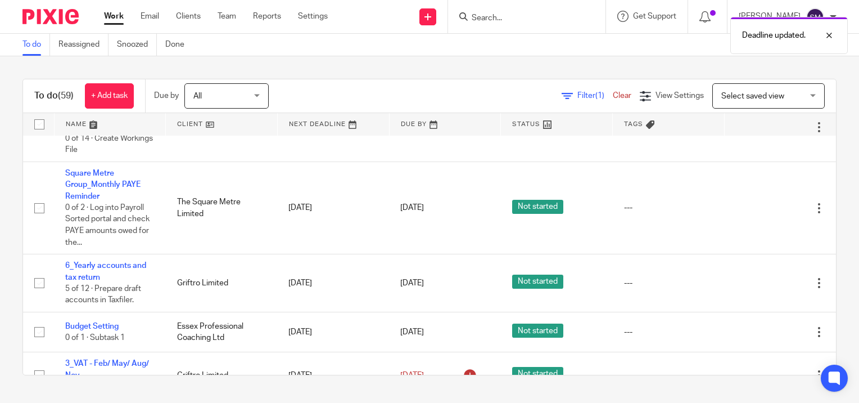
click at [115, 17] on link "Work" at bounding box center [114, 16] width 20 height 11
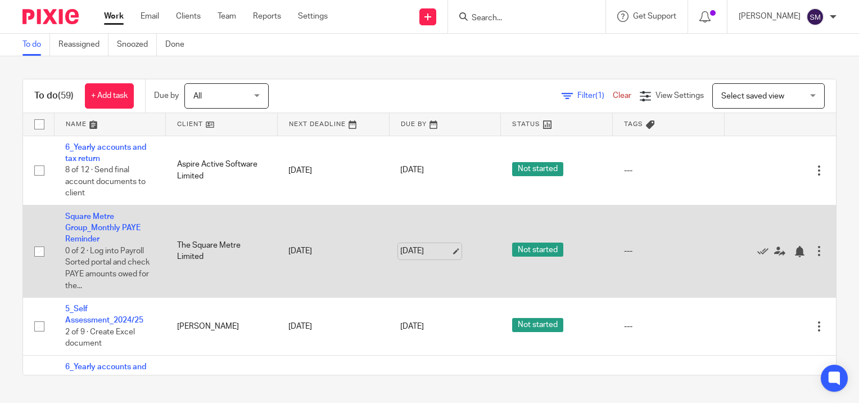
click at [440, 252] on link "[DATE]" at bounding box center [425, 251] width 51 height 12
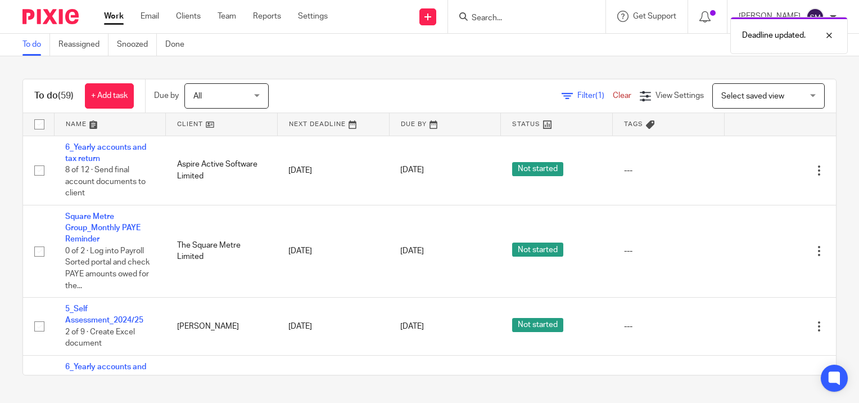
click at [116, 13] on link "Work" at bounding box center [114, 16] width 20 height 11
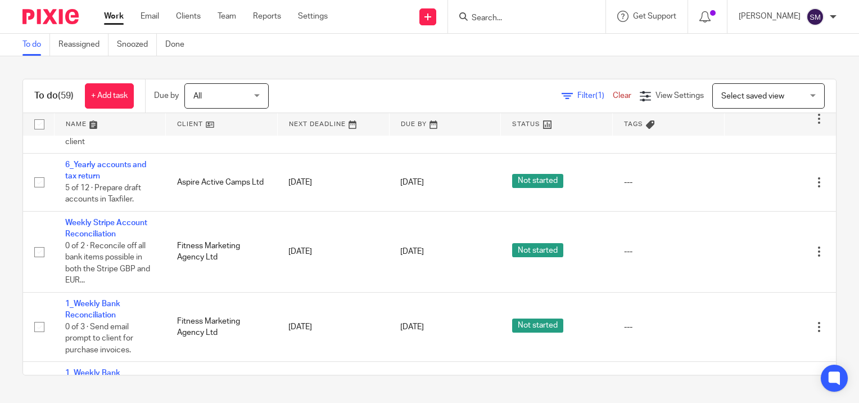
scroll to position [1856, 0]
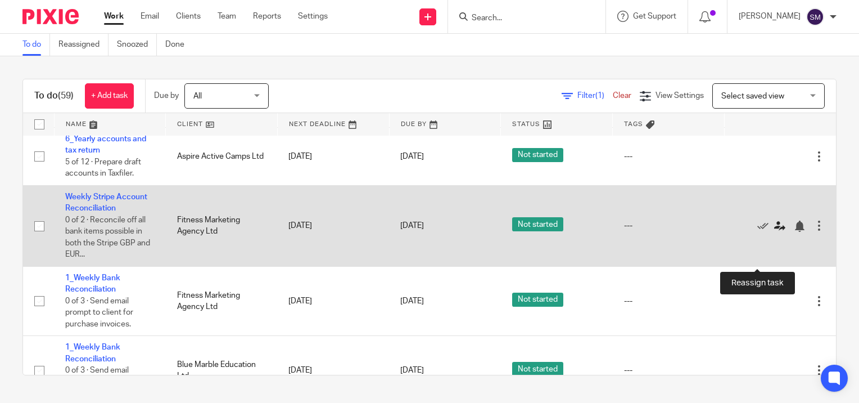
click at [774, 232] on icon at bounding box center [779, 225] width 11 height 11
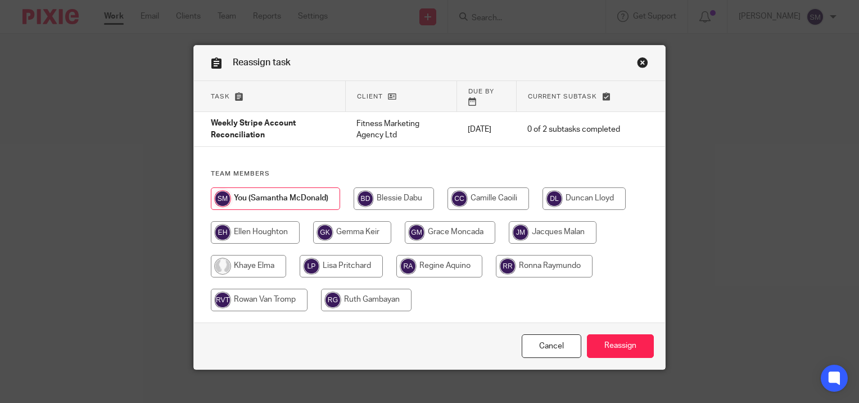
click at [461, 223] on input "radio" at bounding box center [450, 232] width 91 height 22
radio input "true"
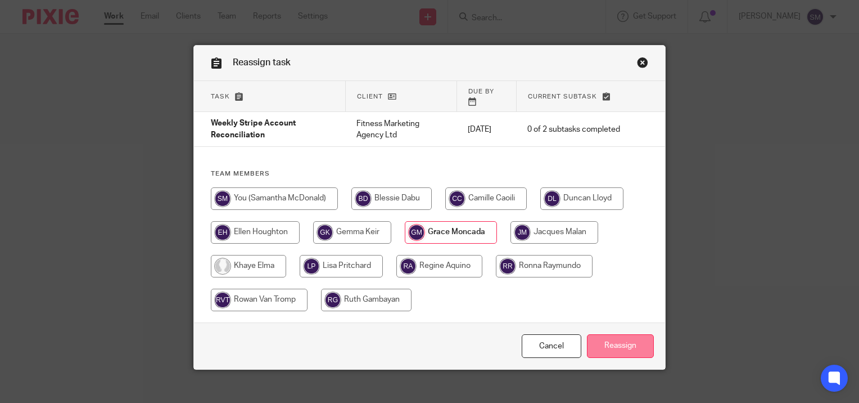
click at [630, 340] on input "Reassign" at bounding box center [620, 346] width 67 height 24
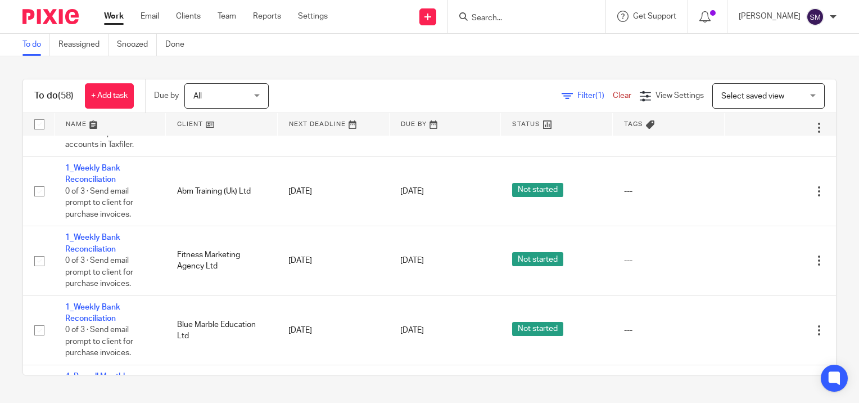
scroll to position [1912, 0]
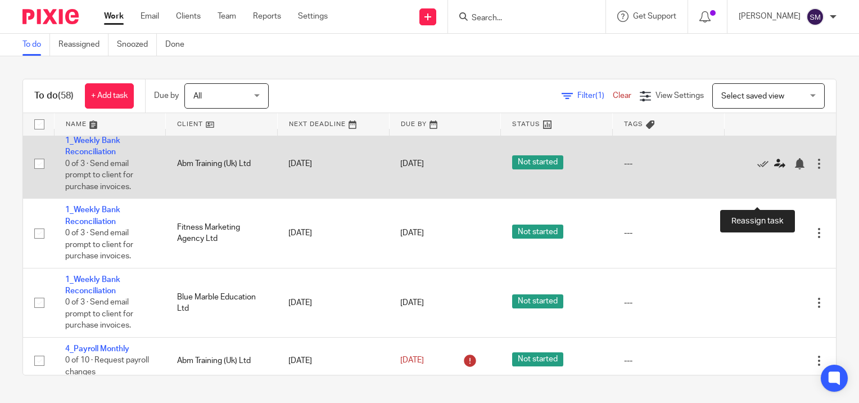
click at [774, 169] on icon at bounding box center [779, 163] width 11 height 11
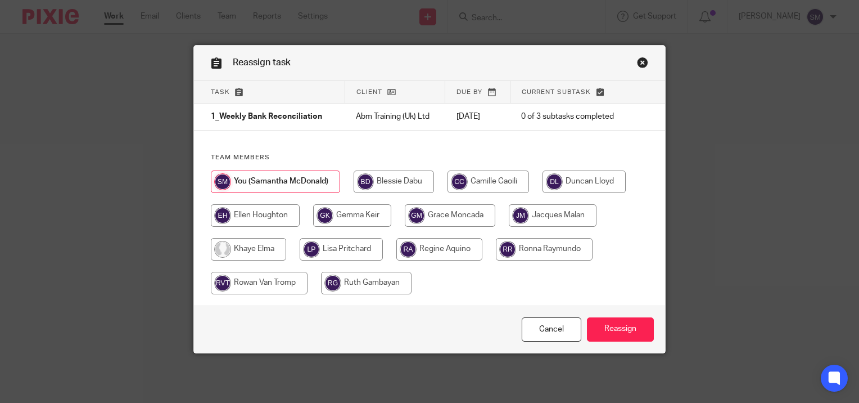
click at [346, 282] on input "radio" at bounding box center [366, 283] width 91 height 22
radio input "true"
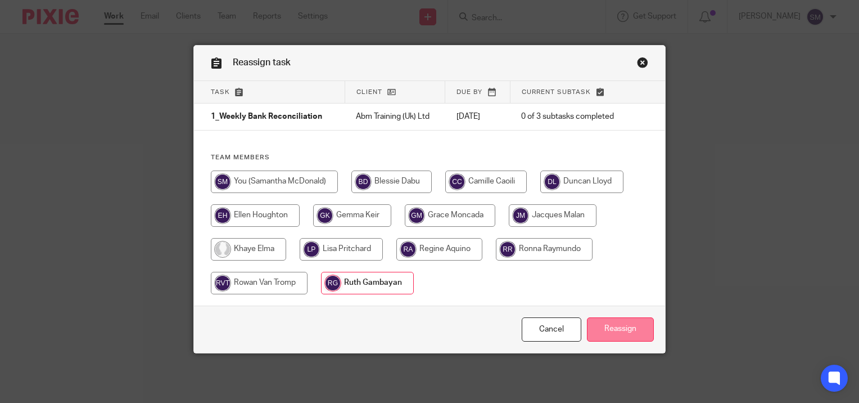
click at [603, 332] on input "Reassign" at bounding box center [620, 329] width 67 height 24
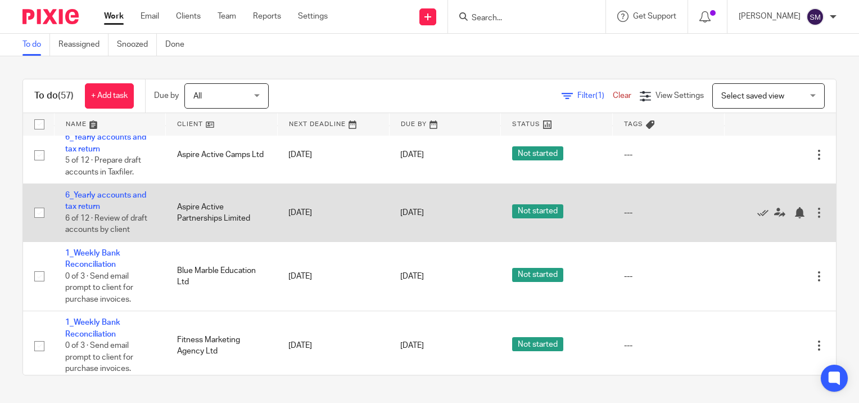
scroll to position [1856, 0]
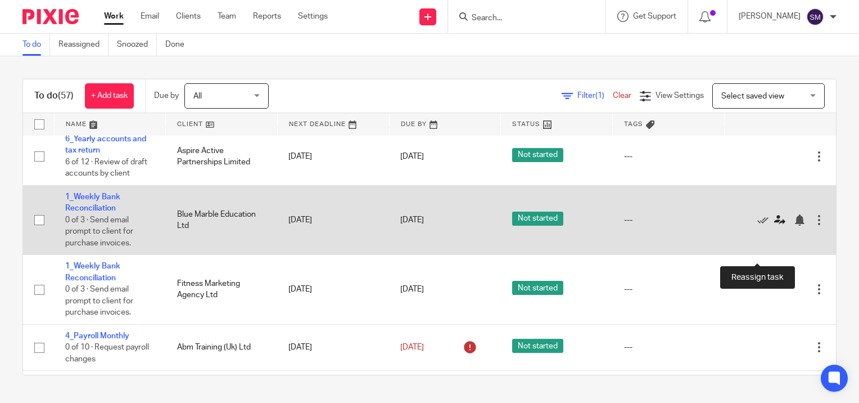
click at [774, 226] on icon at bounding box center [779, 219] width 11 height 11
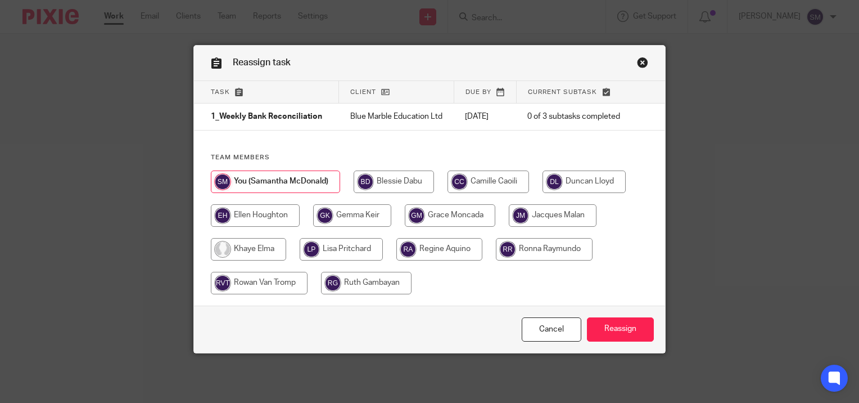
click at [439, 258] on input "radio" at bounding box center [439, 249] width 86 height 22
radio input "true"
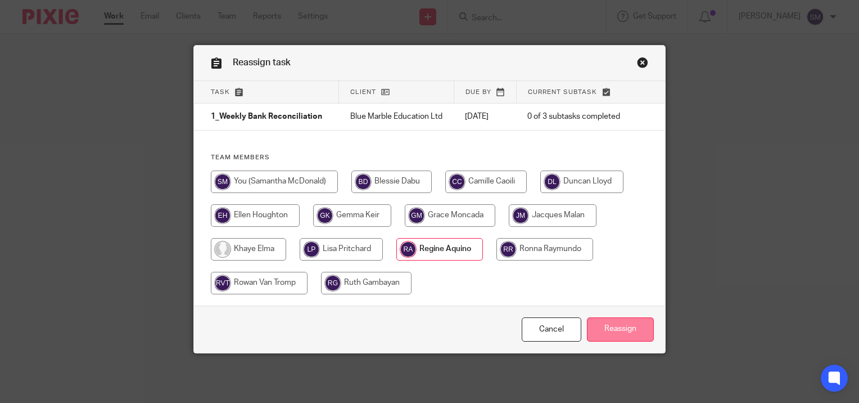
click at [612, 335] on input "Reassign" at bounding box center [620, 329] width 67 height 24
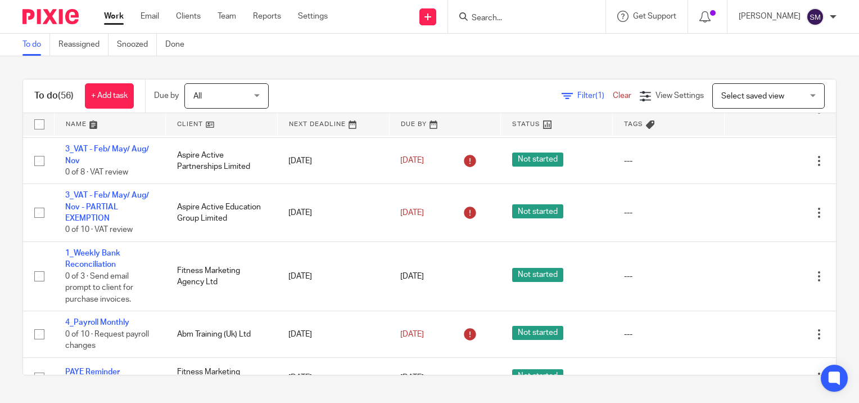
scroll to position [1856, 0]
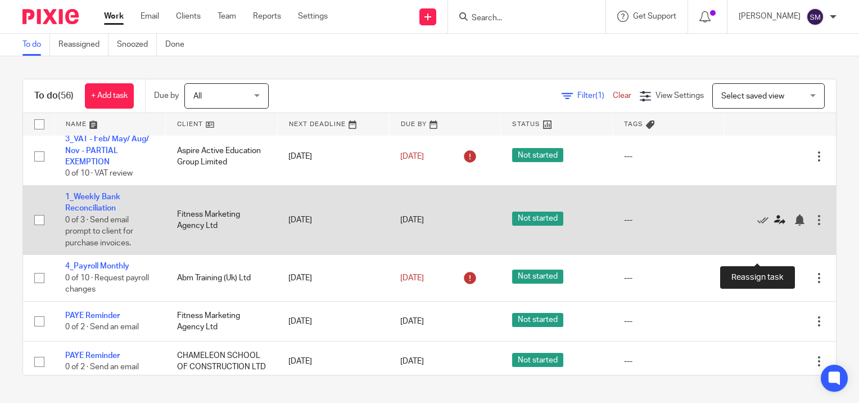
click at [774, 226] on icon at bounding box center [779, 219] width 11 height 11
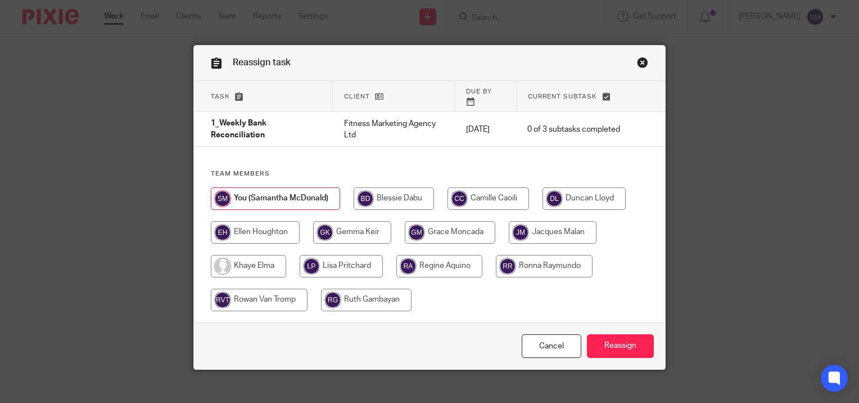
click at [448, 221] on input "radio" at bounding box center [450, 232] width 91 height 22
radio input "true"
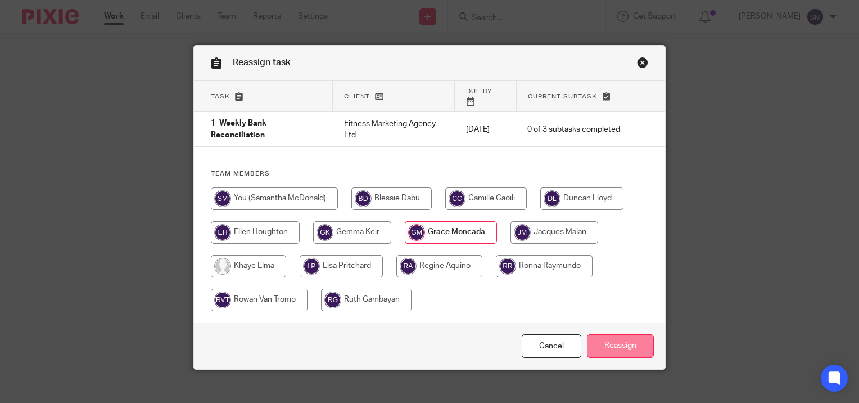
click at [629, 336] on input "Reassign" at bounding box center [620, 346] width 67 height 24
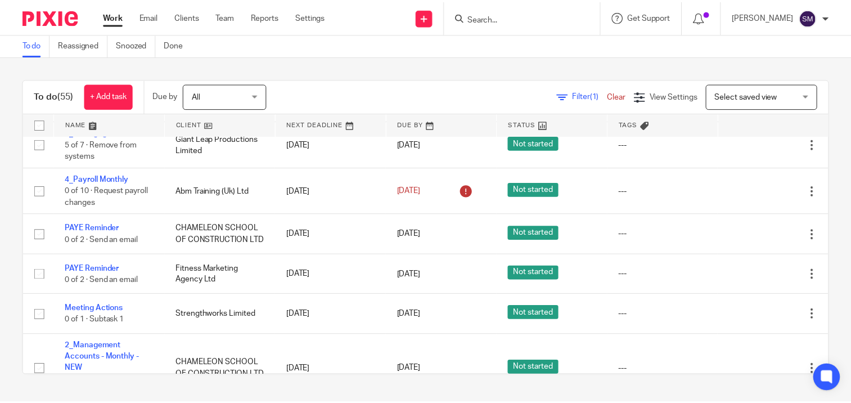
scroll to position [1856, 0]
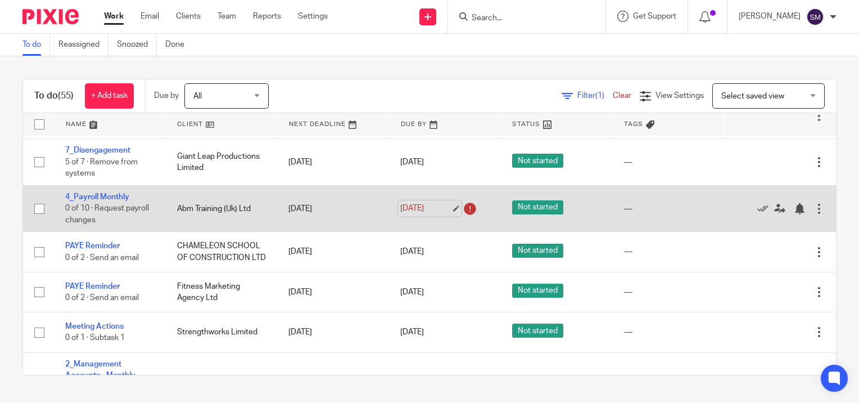
click at [443, 214] on link "[DATE]" at bounding box center [425, 208] width 51 height 12
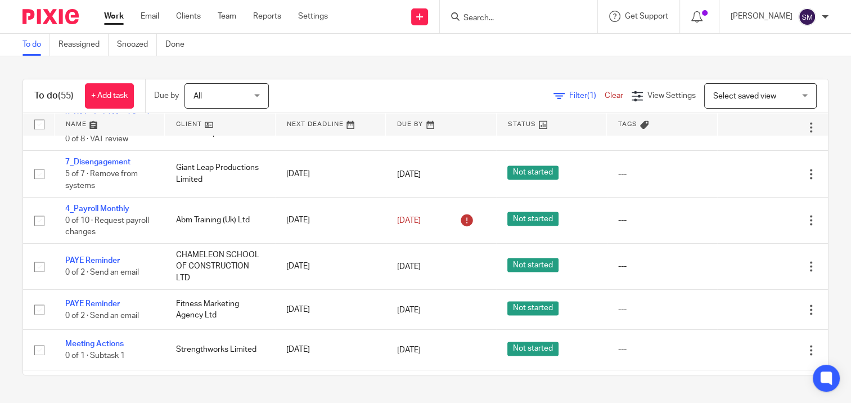
scroll to position [0, 0]
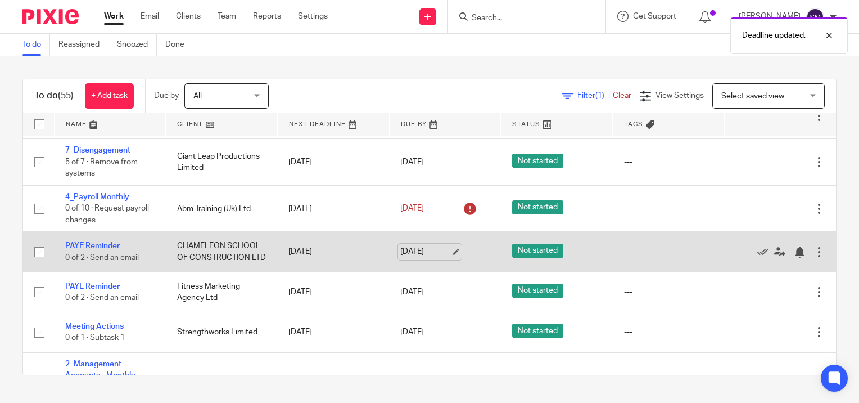
click at [447, 258] on link "[DATE]" at bounding box center [425, 252] width 51 height 12
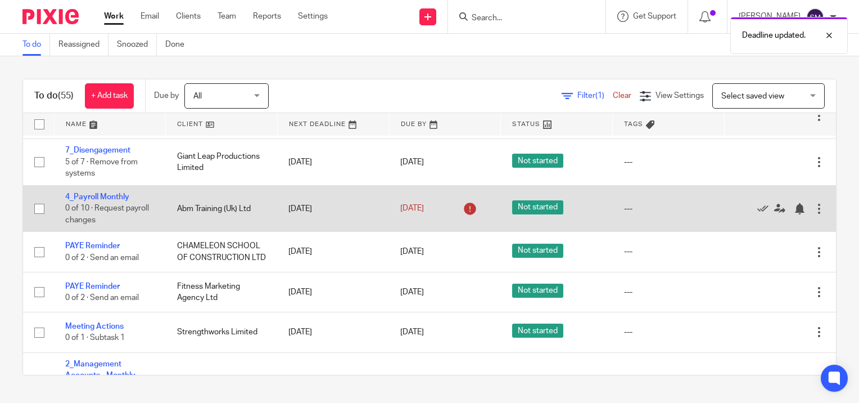
scroll to position [1912, 0]
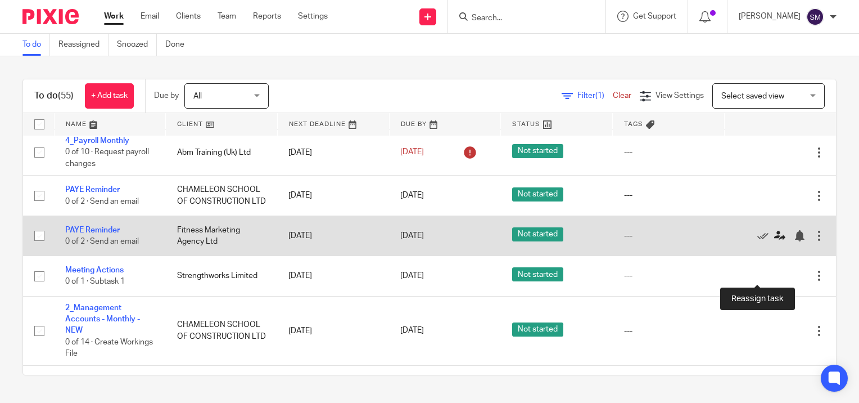
click at [774, 241] on icon at bounding box center [779, 235] width 11 height 11
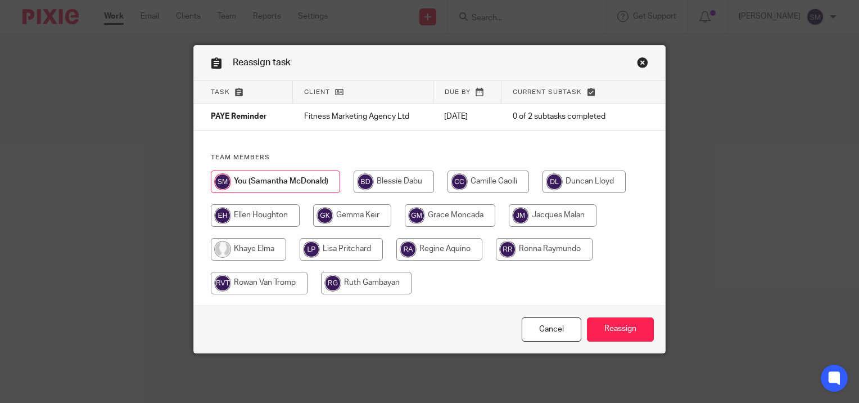
click at [449, 214] on input "radio" at bounding box center [450, 215] width 91 height 22
radio input "true"
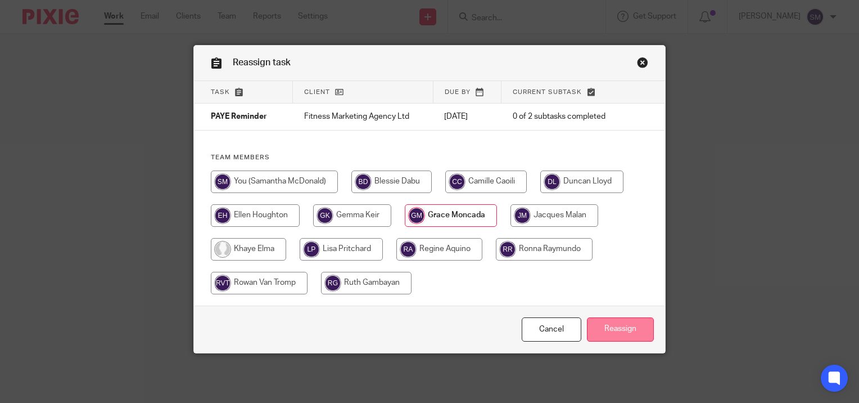
click at [622, 327] on input "Reassign" at bounding box center [620, 329] width 67 height 24
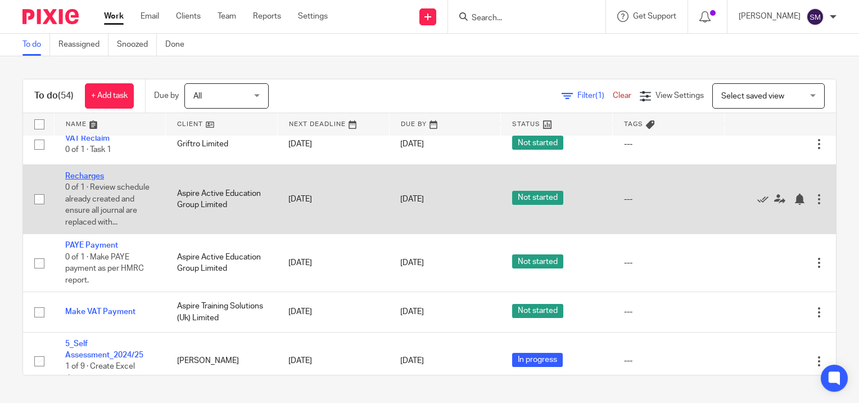
scroll to position [2249, 0]
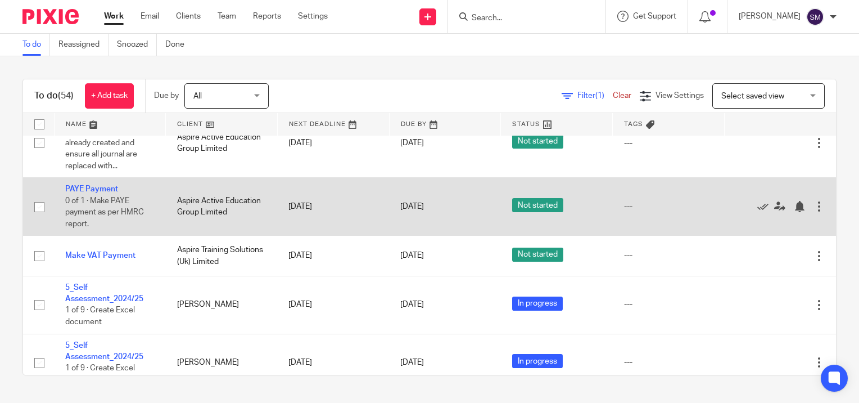
click at [814, 212] on div at bounding box center [819, 206] width 11 height 11
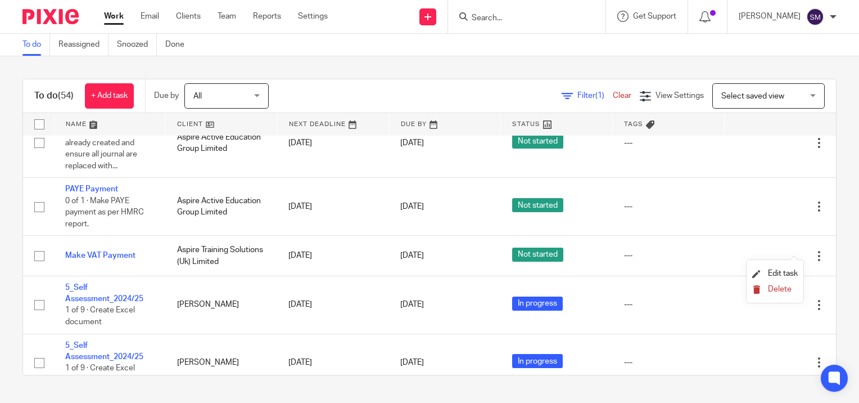
click at [774, 292] on span "Delete" at bounding box center [780, 289] width 24 height 8
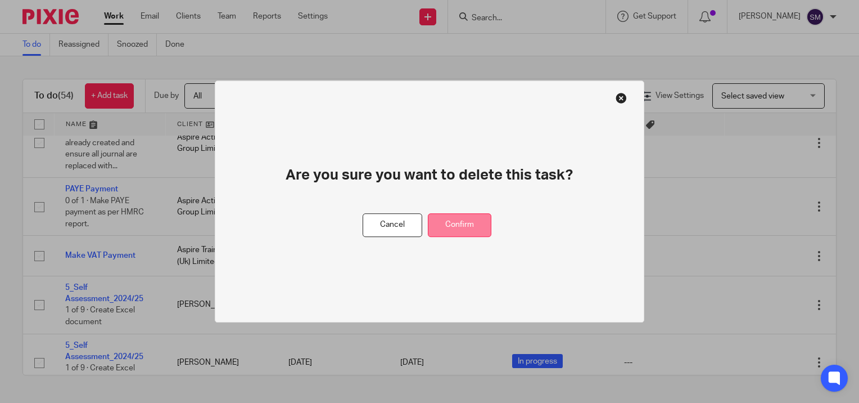
click at [456, 227] on button "Confirm" at bounding box center [460, 225] width 64 height 24
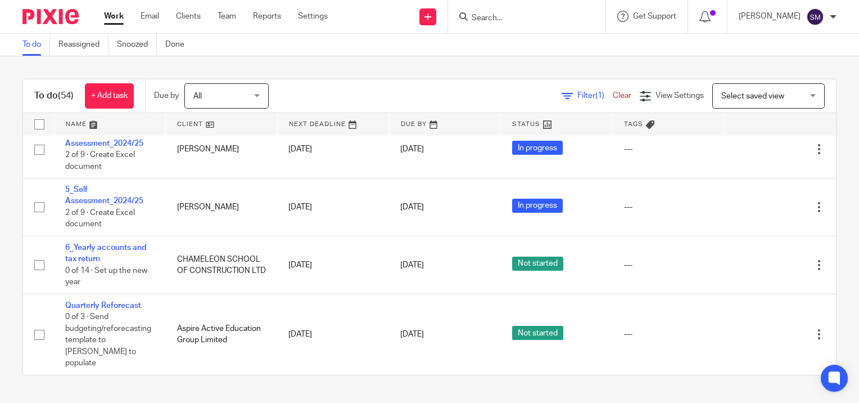
scroll to position [2728, 0]
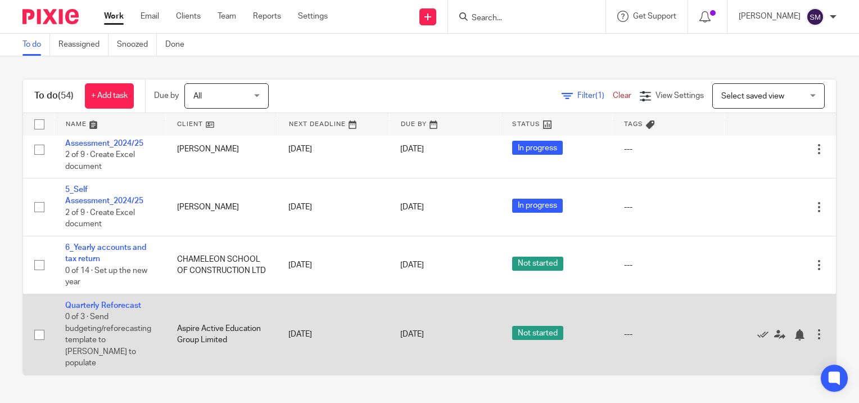
click at [814, 340] on div at bounding box center [819, 333] width 11 height 11
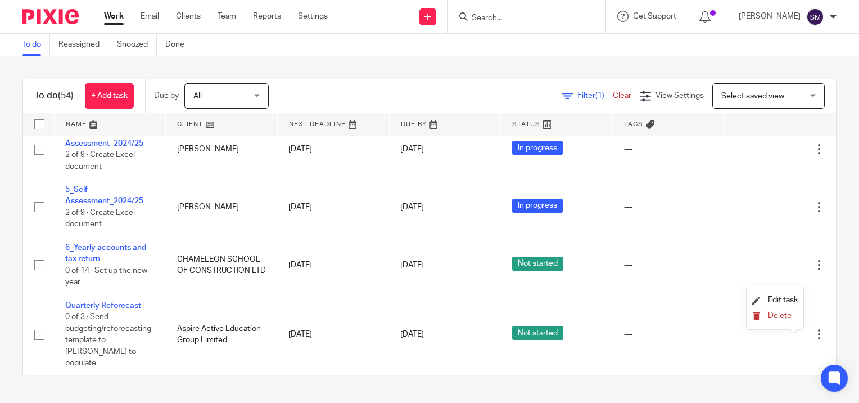
click at [784, 317] on span "Delete" at bounding box center [780, 316] width 24 height 8
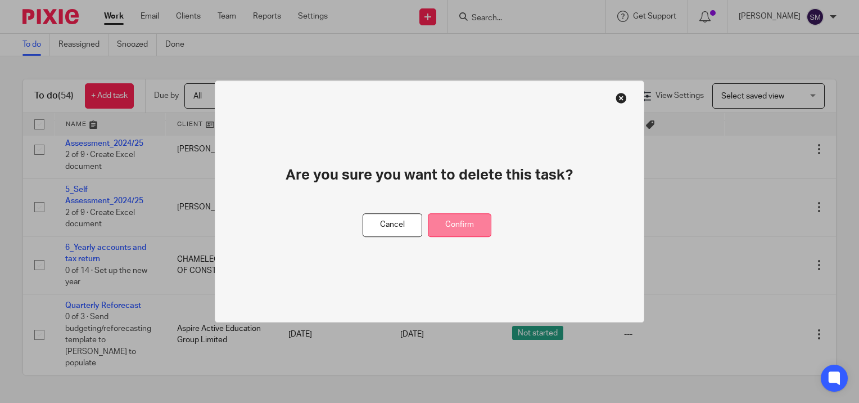
click at [481, 228] on button "Confirm" at bounding box center [460, 225] width 64 height 24
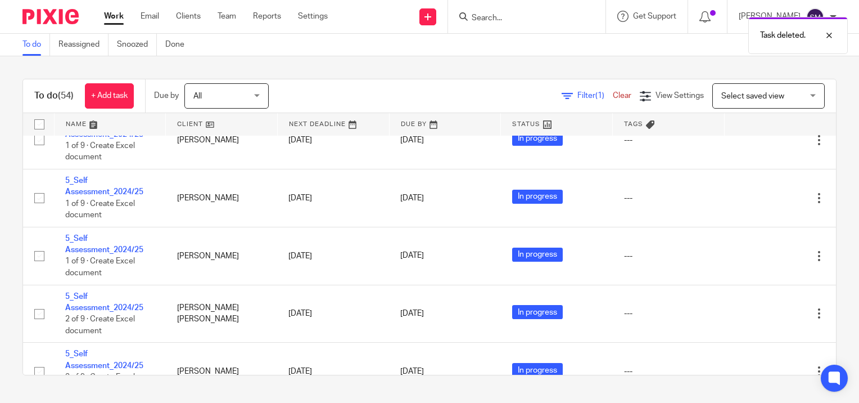
scroll to position [2320, 0]
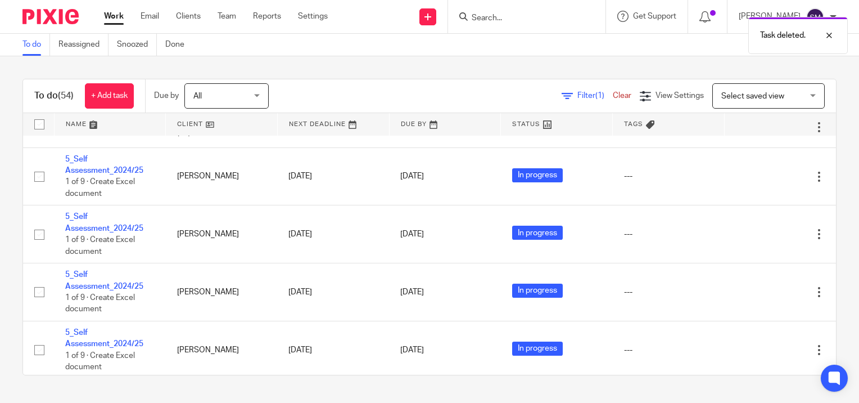
click at [113, 19] on link "Work" at bounding box center [114, 16] width 20 height 11
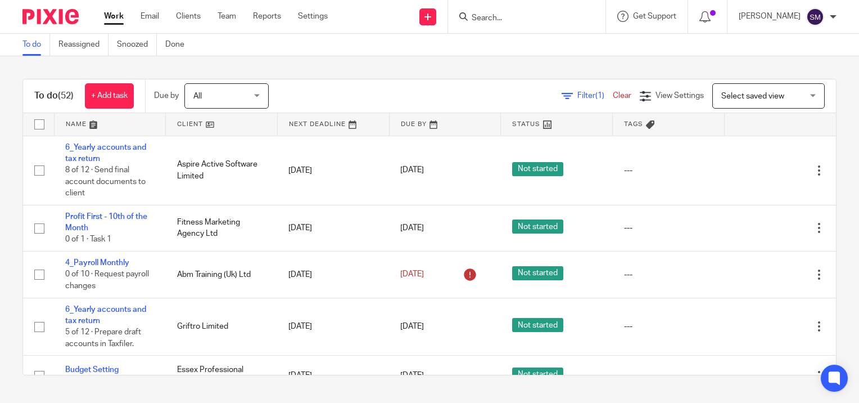
click at [118, 17] on link "Work" at bounding box center [114, 16] width 20 height 11
